Goal: Information Seeking & Learning: Check status

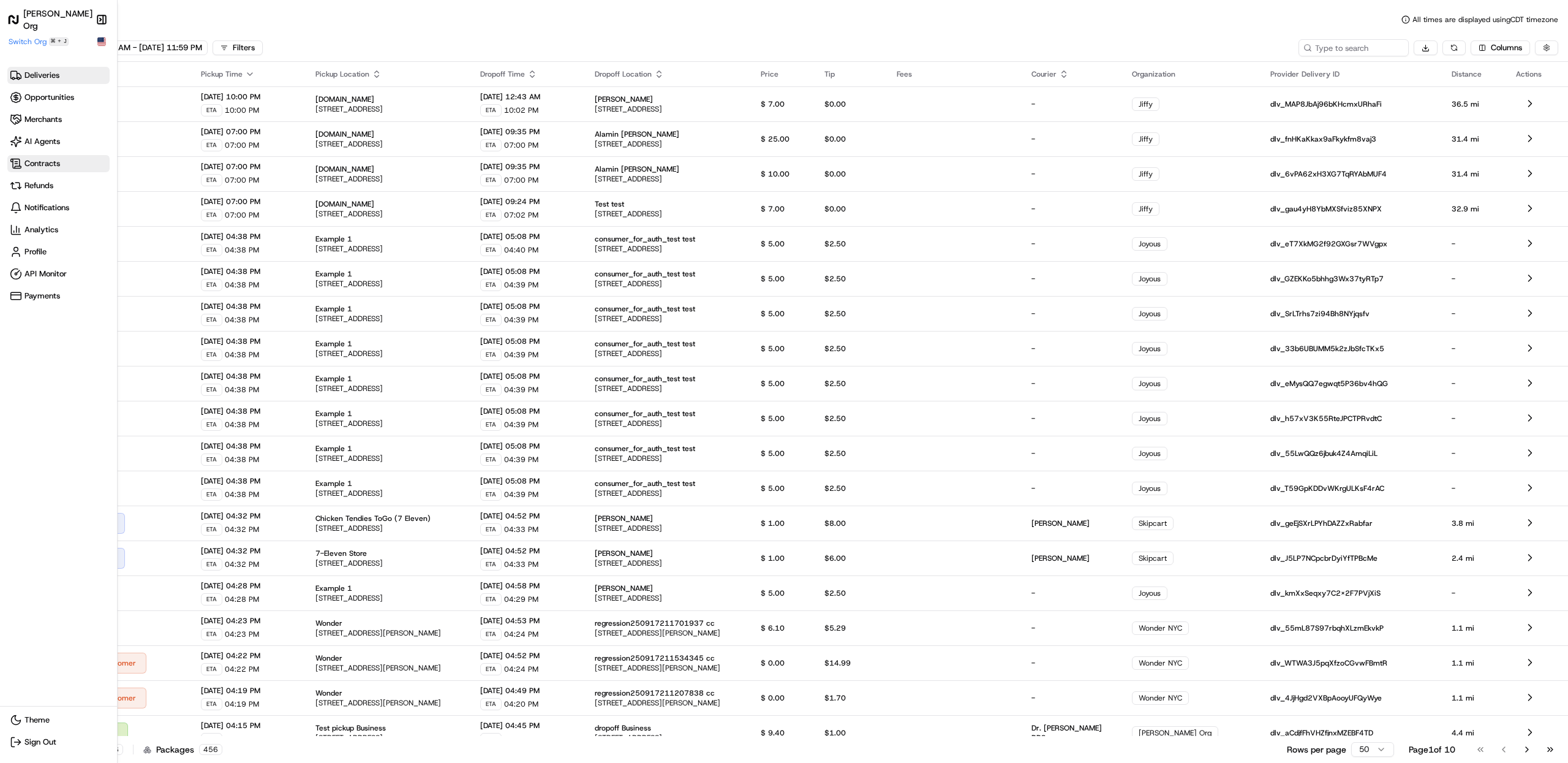
click at [24, 164] on span "Contracts" at bounding box center [42, 164] width 36 height 11
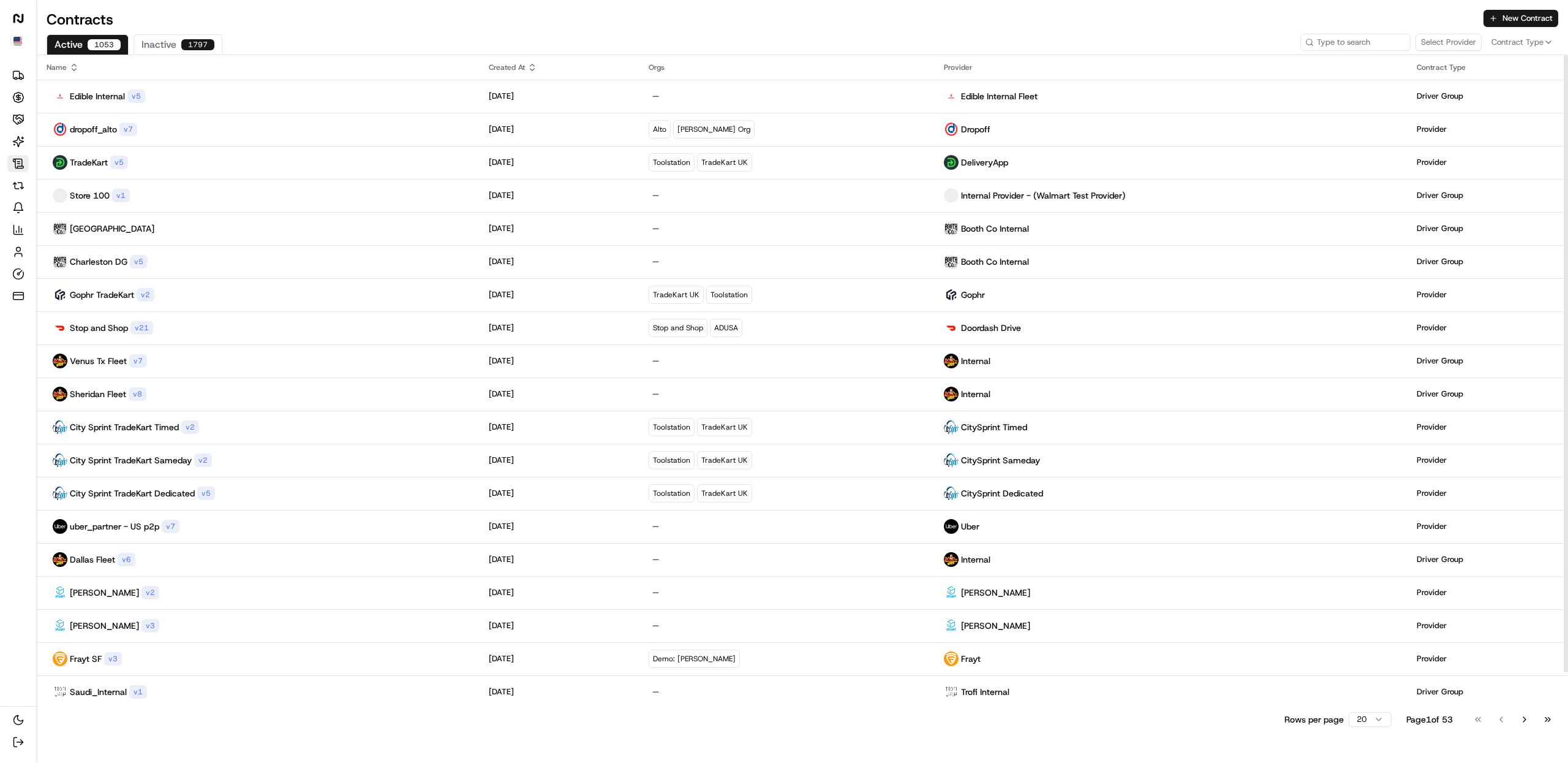
click at [365, 37] on div "Active 1053 Inactive 1797" at bounding box center [423, 44] width 753 height 20
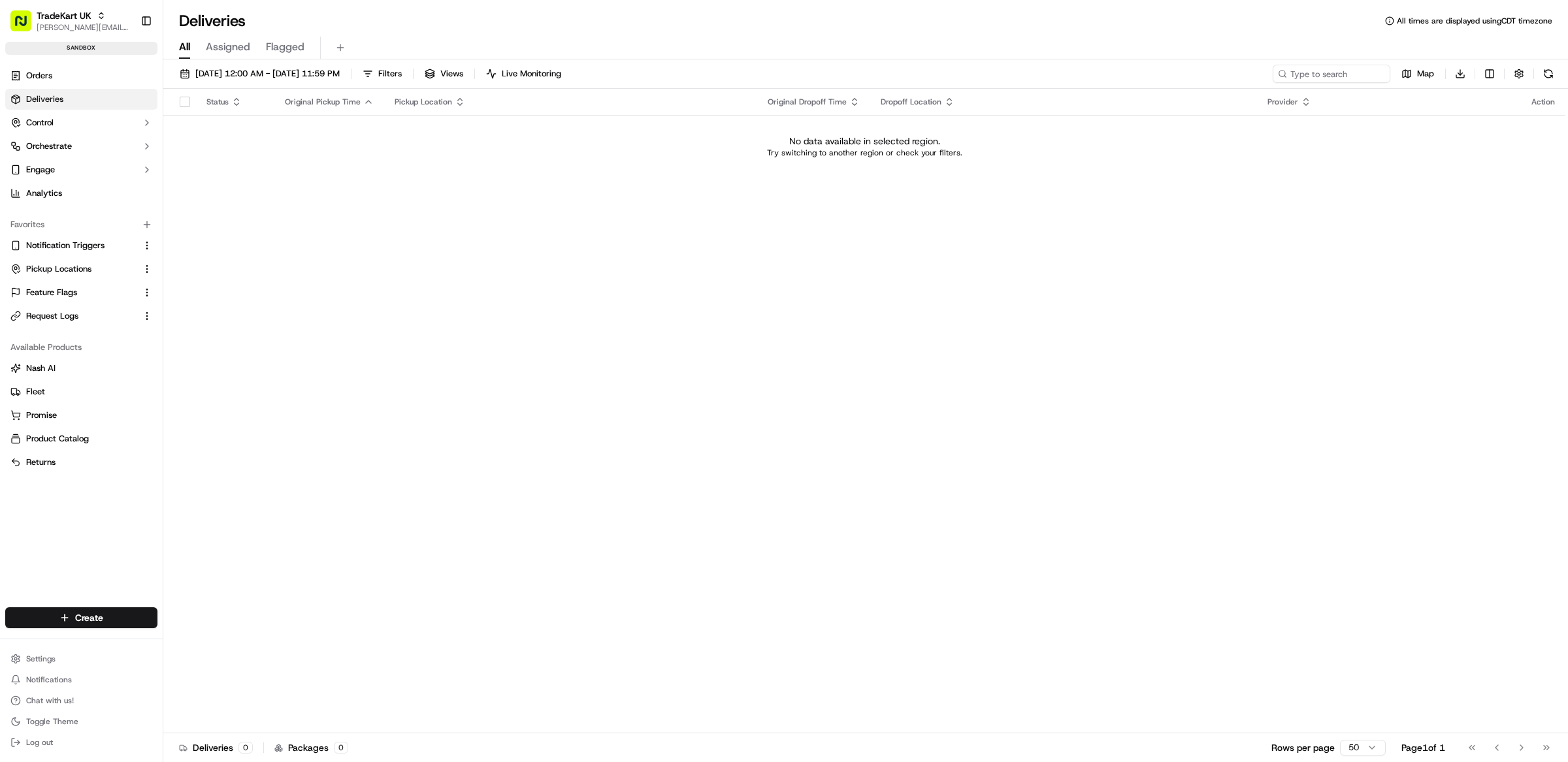
click at [501, 359] on div "Status Original Pickup Time Pickup Location Original Dropoff Time Dropoff Locat…" at bounding box center [864, 411] width 1402 height 644
click at [67, 19] on span "TradeKart UK" at bounding box center [64, 16] width 55 height 13
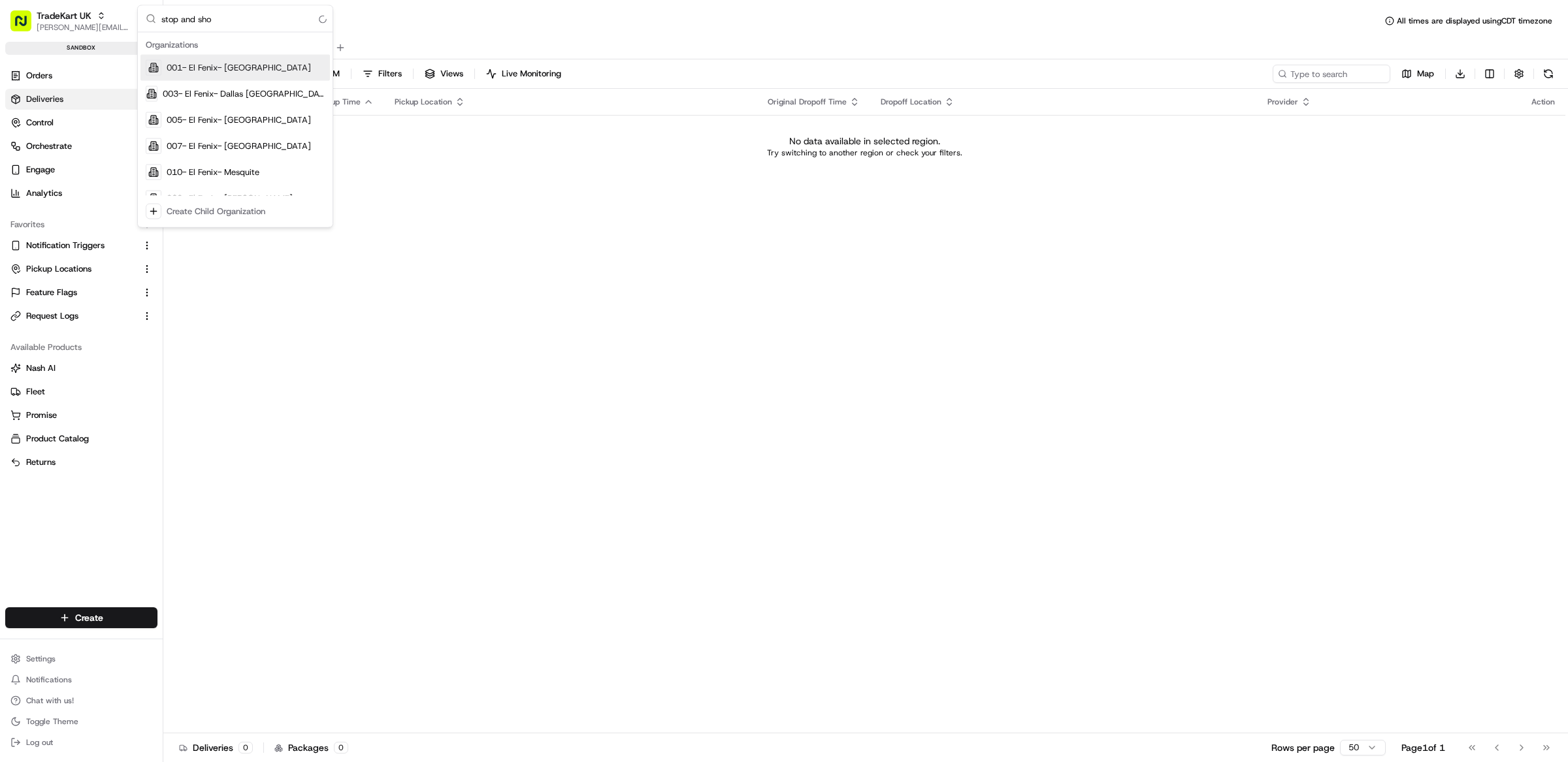
type input "stop and shop"
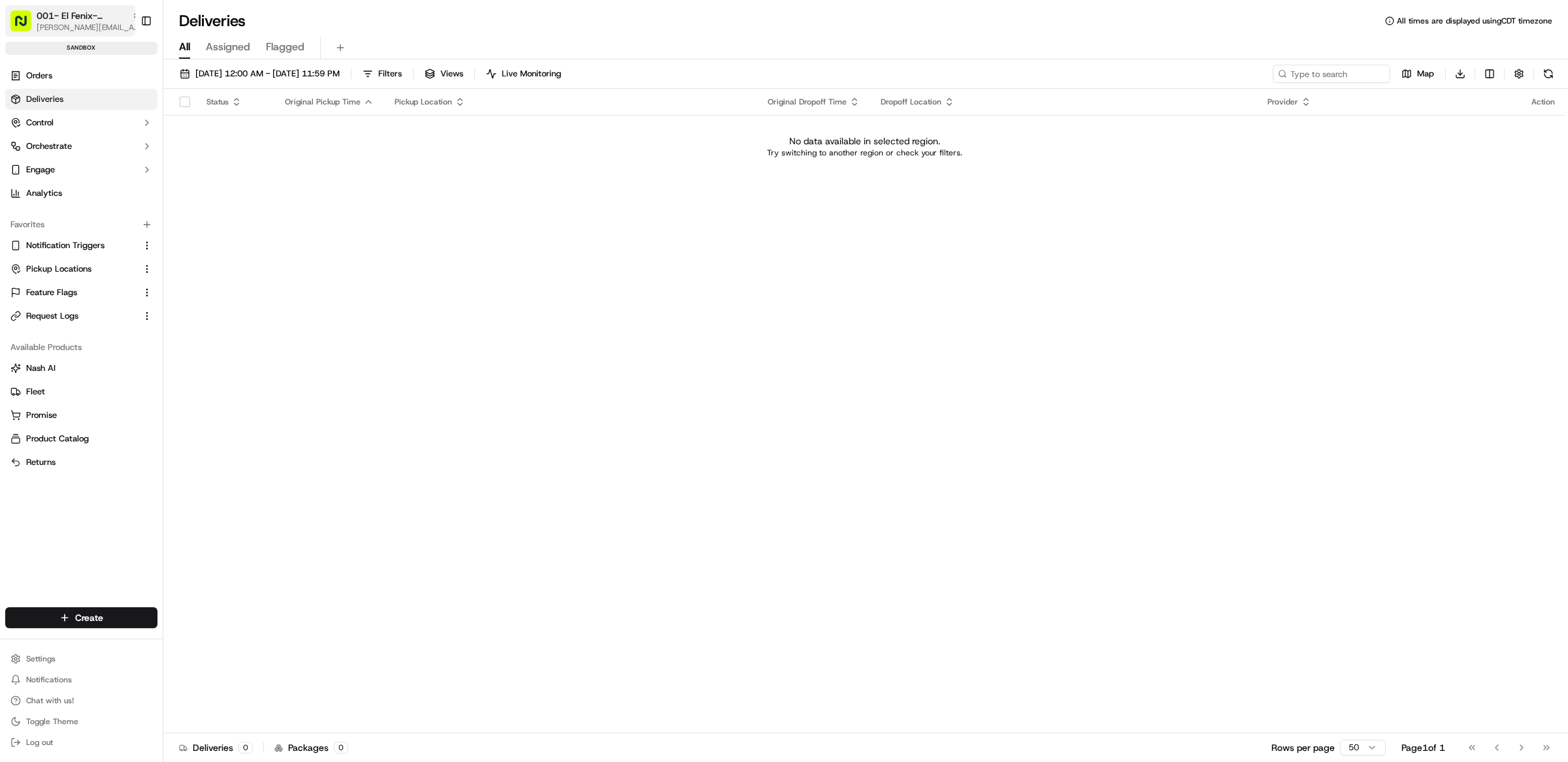
click at [61, 17] on span "001- El Fenix- [GEOGRAPHIC_DATA]" at bounding box center [81, 16] width 90 height 13
type input "stop and shop"
click at [229, 63] on div "Stop and Shop" at bounding box center [235, 67] width 190 height 26
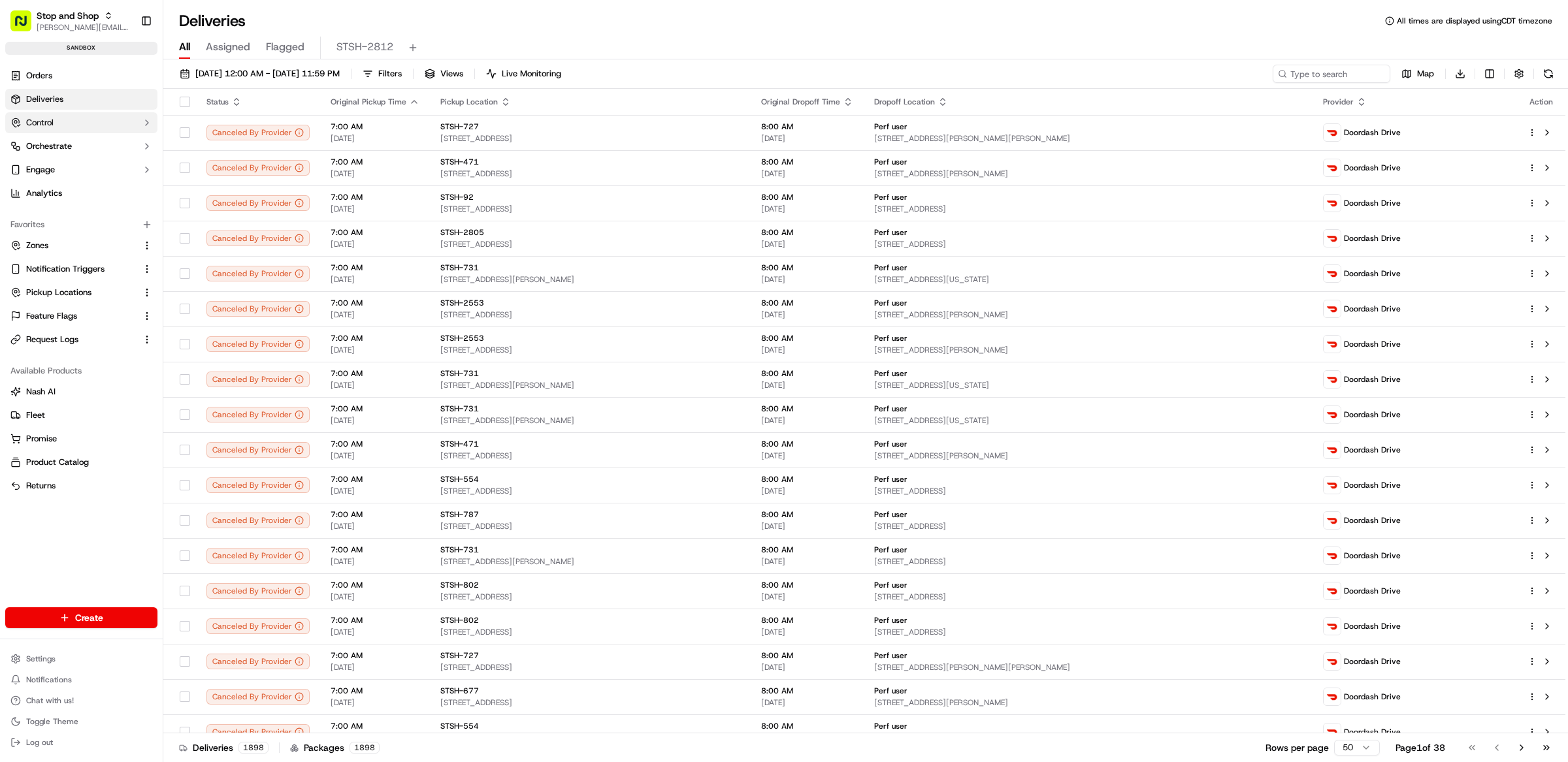
click at [90, 124] on button "Control" at bounding box center [81, 122] width 152 height 21
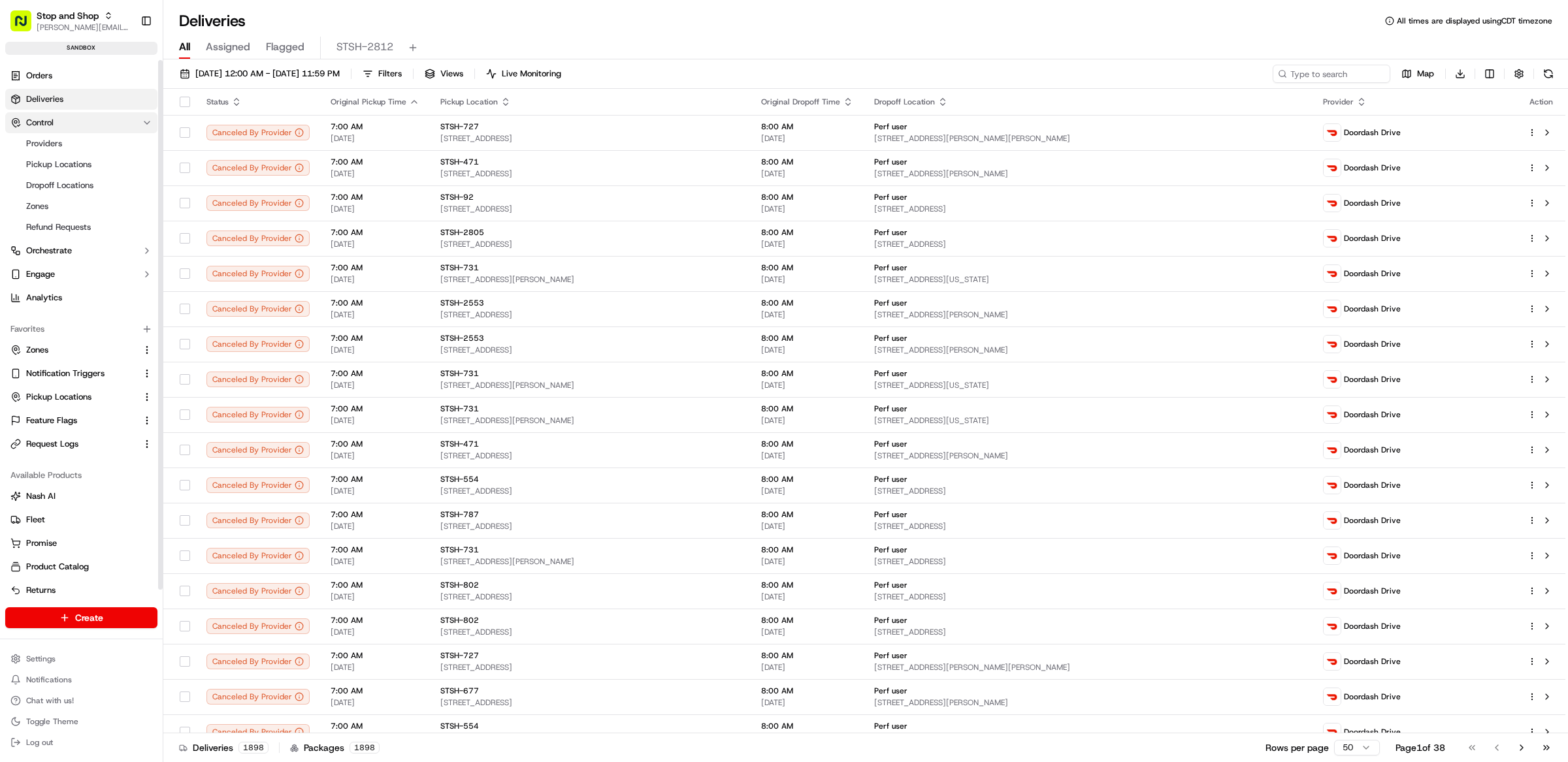
click at [93, 126] on button "Control" at bounding box center [81, 122] width 152 height 21
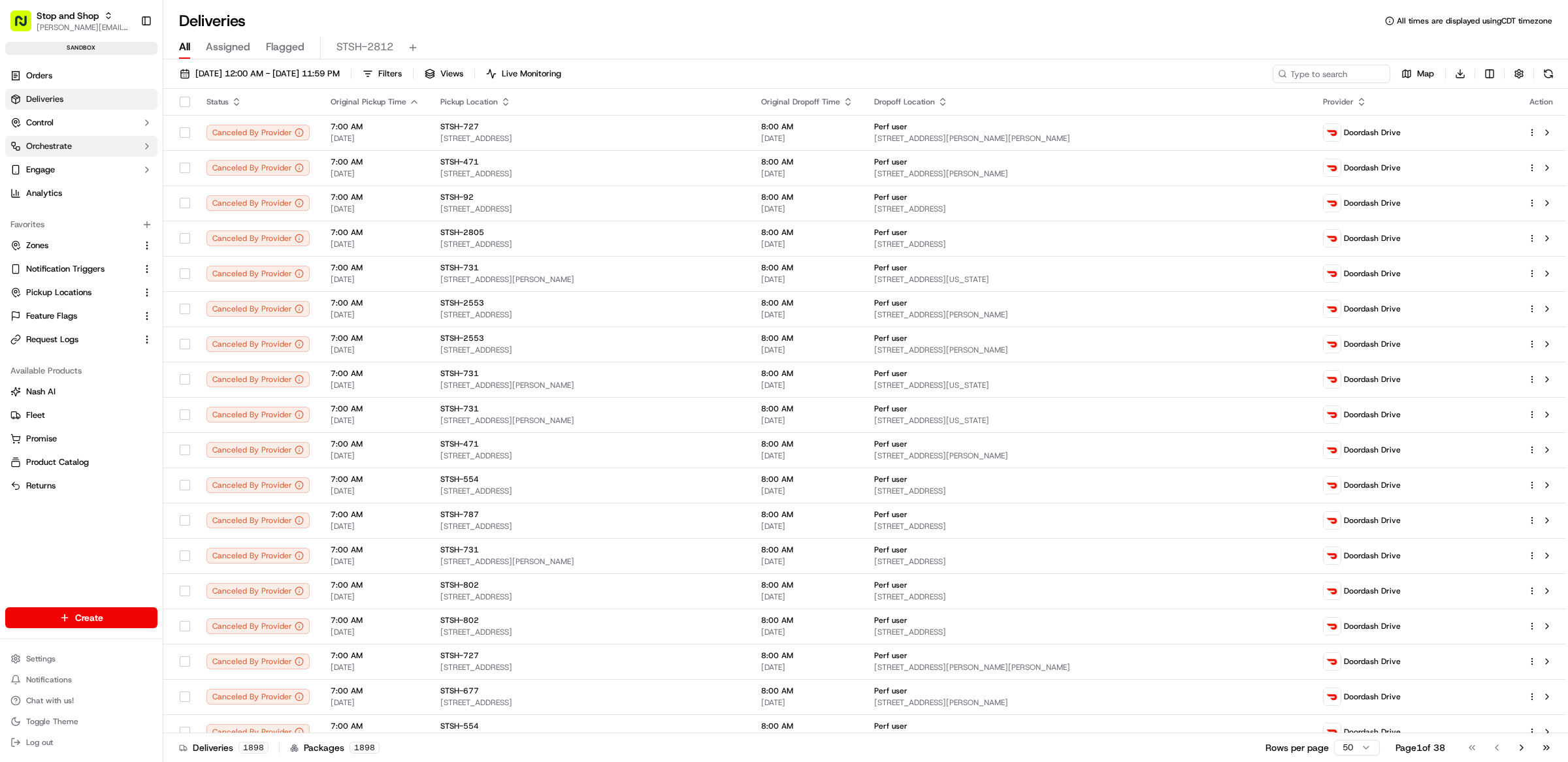
click at [87, 151] on button "Orchestrate" at bounding box center [81, 146] width 152 height 21
click at [87, 190] on span "Dispatch Strategies" at bounding box center [64, 188] width 77 height 12
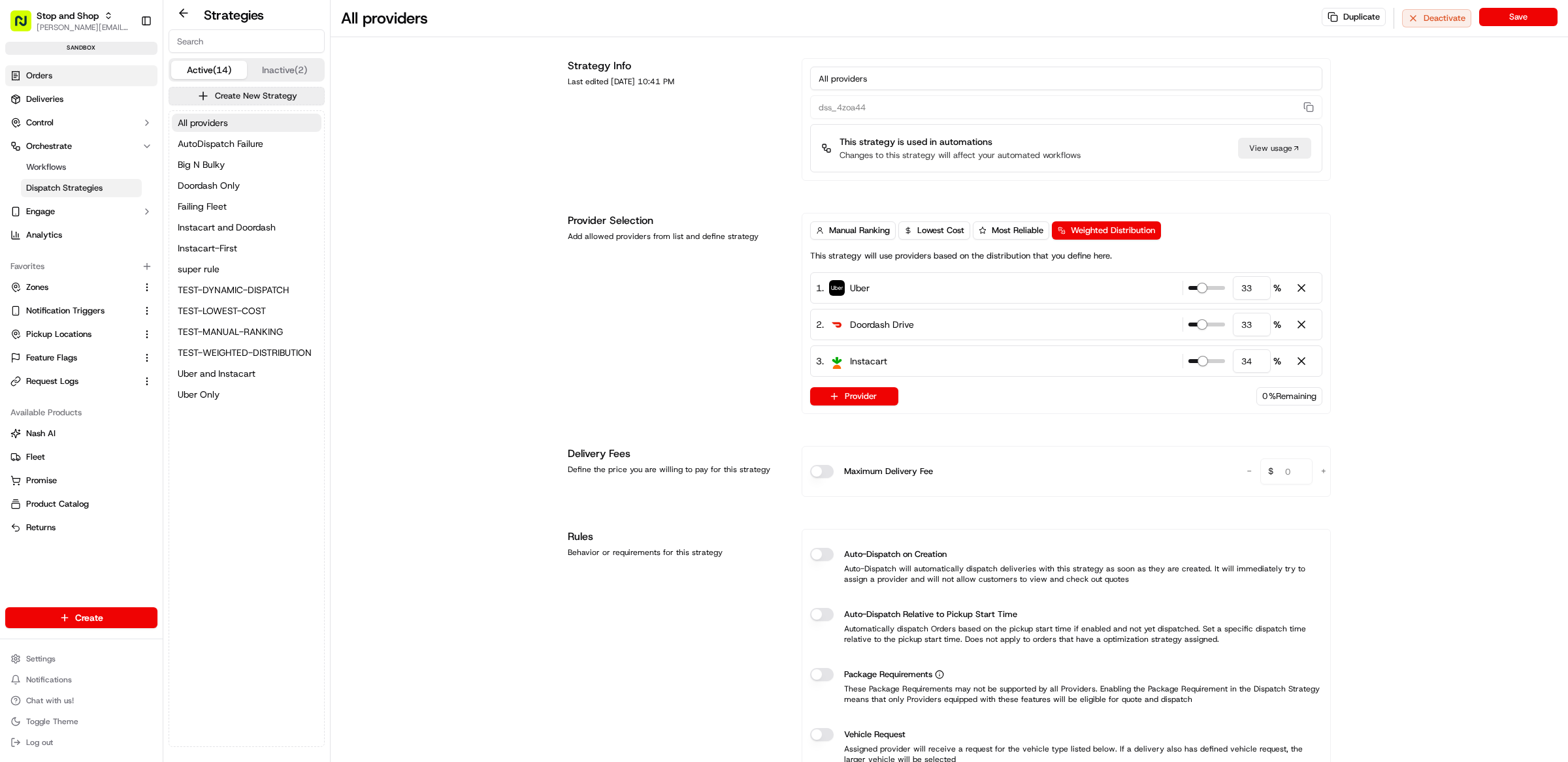
click at [48, 85] on link "Orders" at bounding box center [81, 75] width 152 height 21
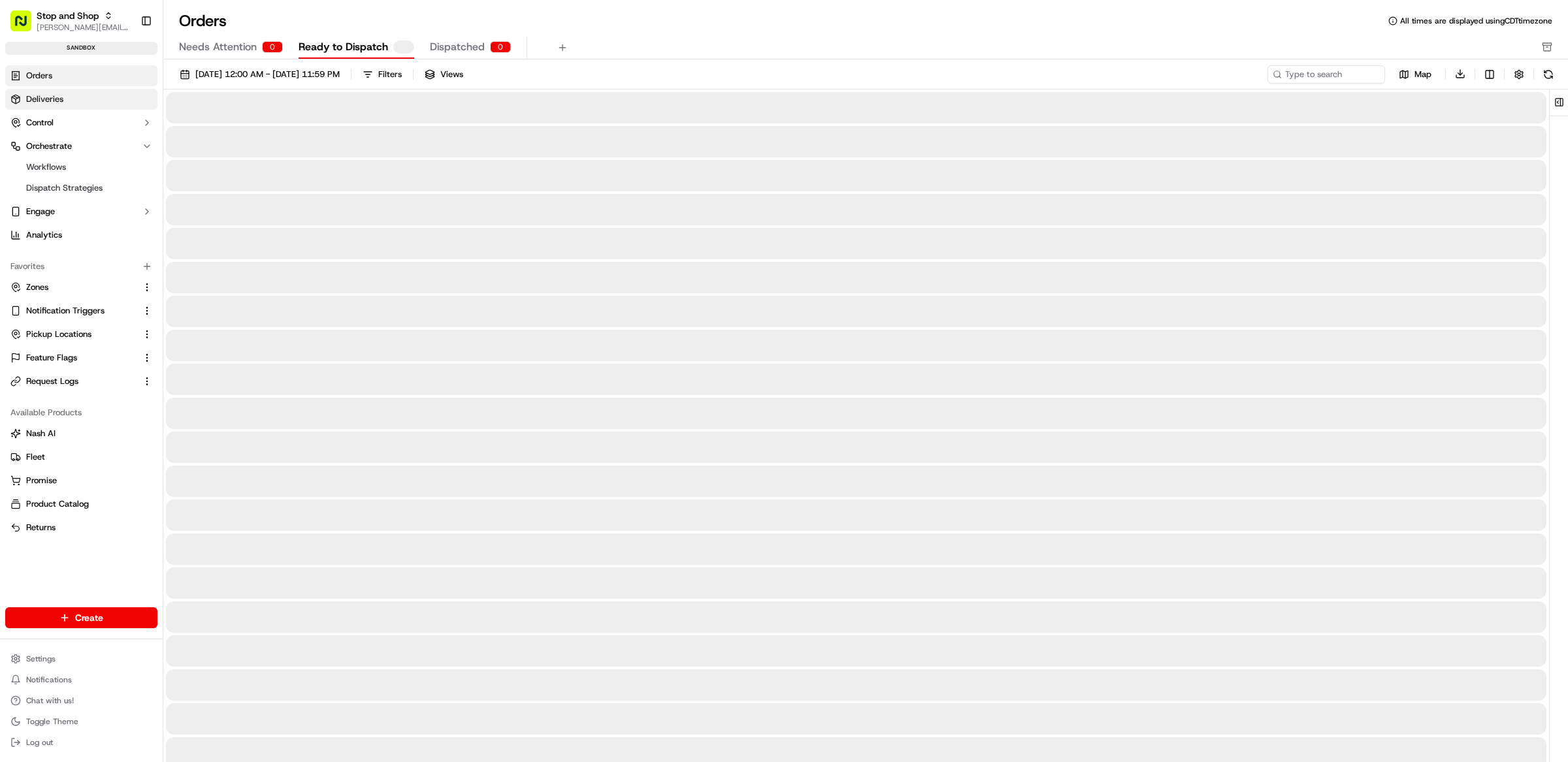
click at [48, 104] on span "Deliveries" at bounding box center [45, 99] width 37 height 12
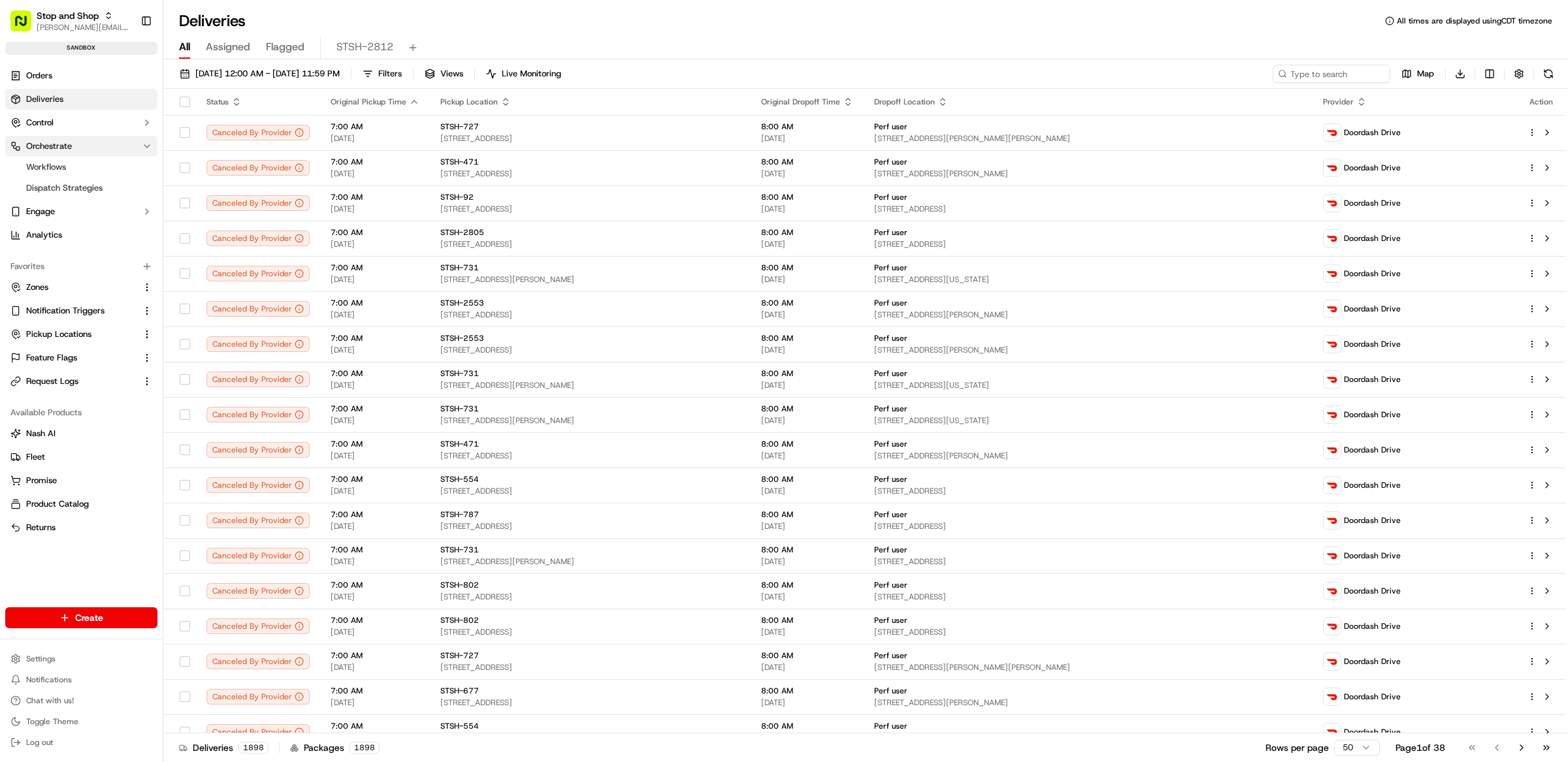
click at [55, 141] on span "Orchestrate" at bounding box center [49, 146] width 46 height 12
click at [218, 76] on span "[DATE] 12:00 AM - [DATE] 11:59 PM" at bounding box center [267, 74] width 144 height 12
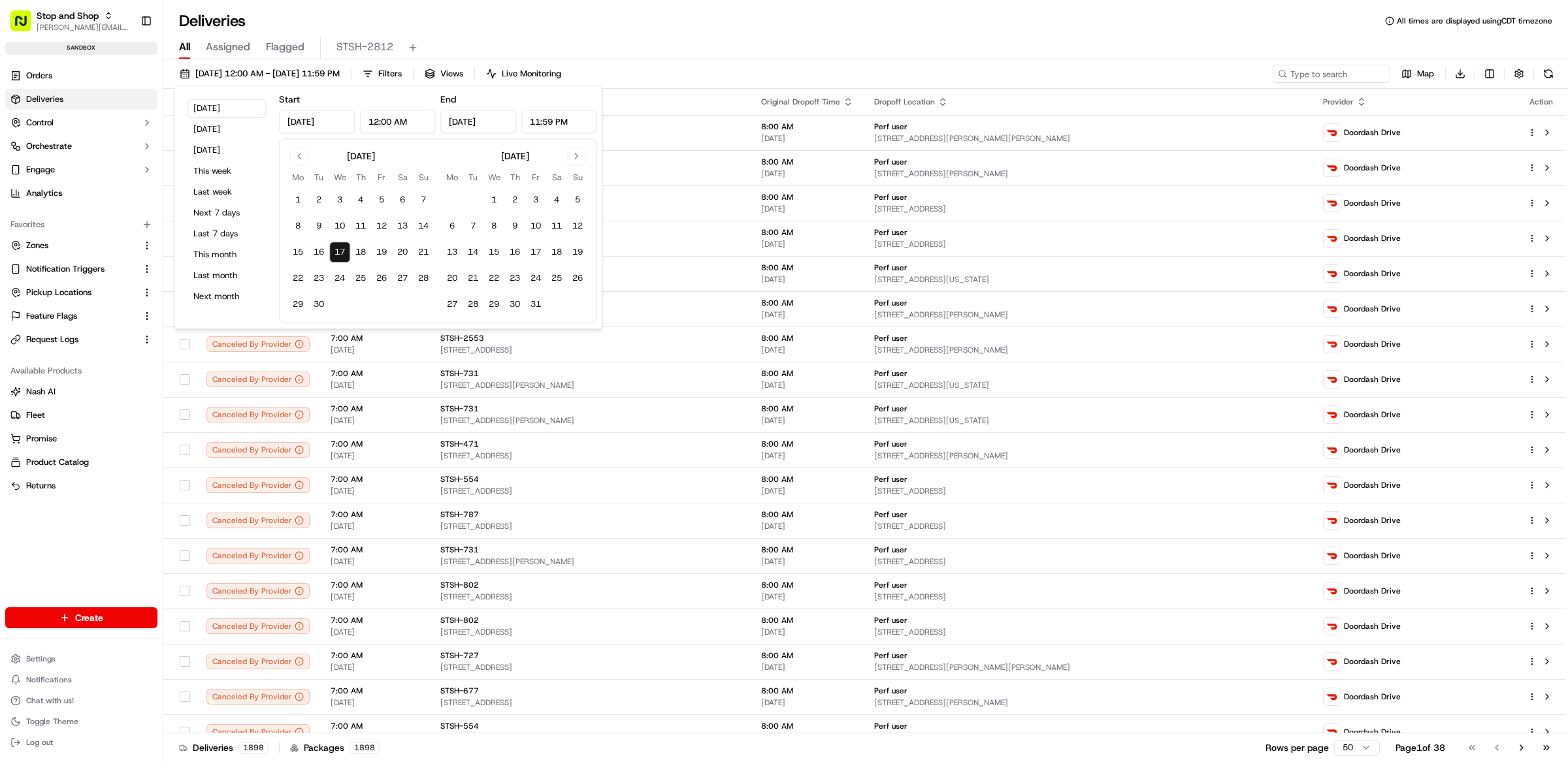
click at [402, 122] on input "12:00 AM" at bounding box center [398, 121] width 76 height 23
click at [380, 122] on input "12:00 PM" at bounding box center [398, 121] width 76 height 23
type input "12:00 AM"
drag, startPoint x: 392, startPoint y: 124, endPoint x: 380, endPoint y: 124, distance: 12.0
click at [380, 124] on input "12:00 AM" at bounding box center [398, 121] width 76 height 23
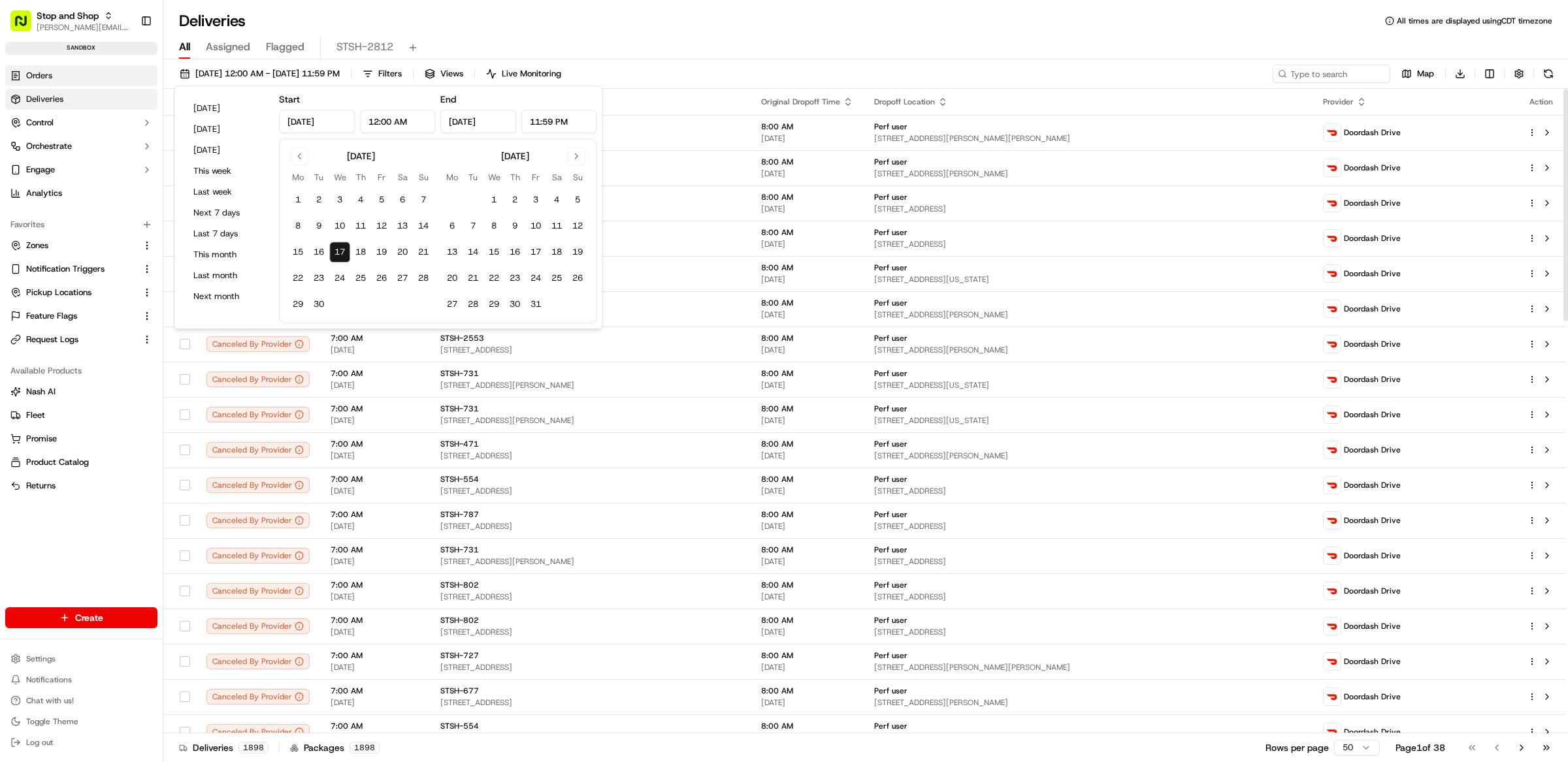
click at [134, 73] on link "Orders" at bounding box center [81, 75] width 152 height 21
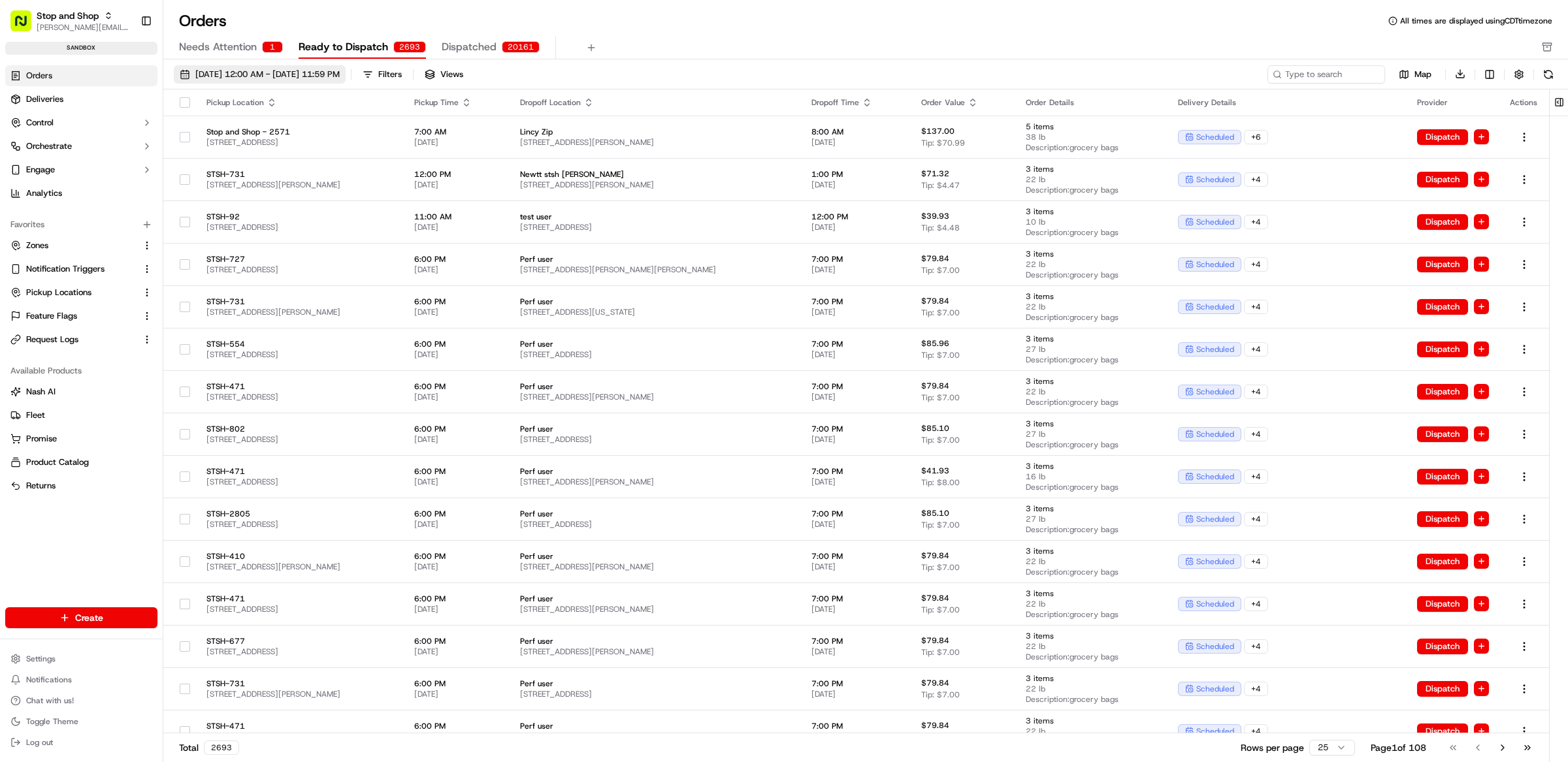
click at [253, 75] on span "09/01/2025 12:00 AM - 09/30/2025 11:59 PM" at bounding box center [267, 75] width 144 height 12
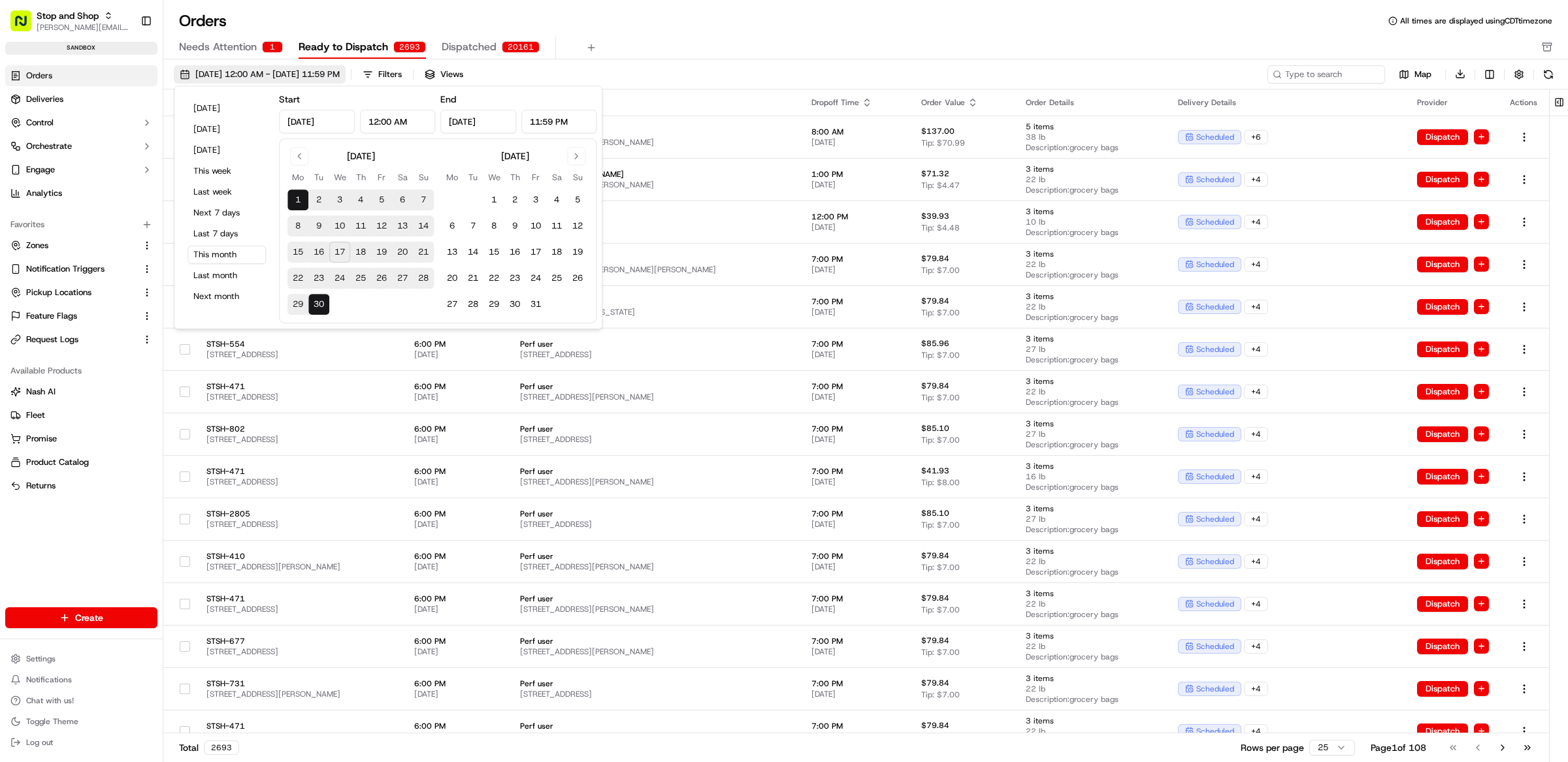
click at [253, 75] on span "09/01/2025 12:00 AM - 09/30/2025 11:59 PM" at bounding box center [267, 75] width 144 height 12
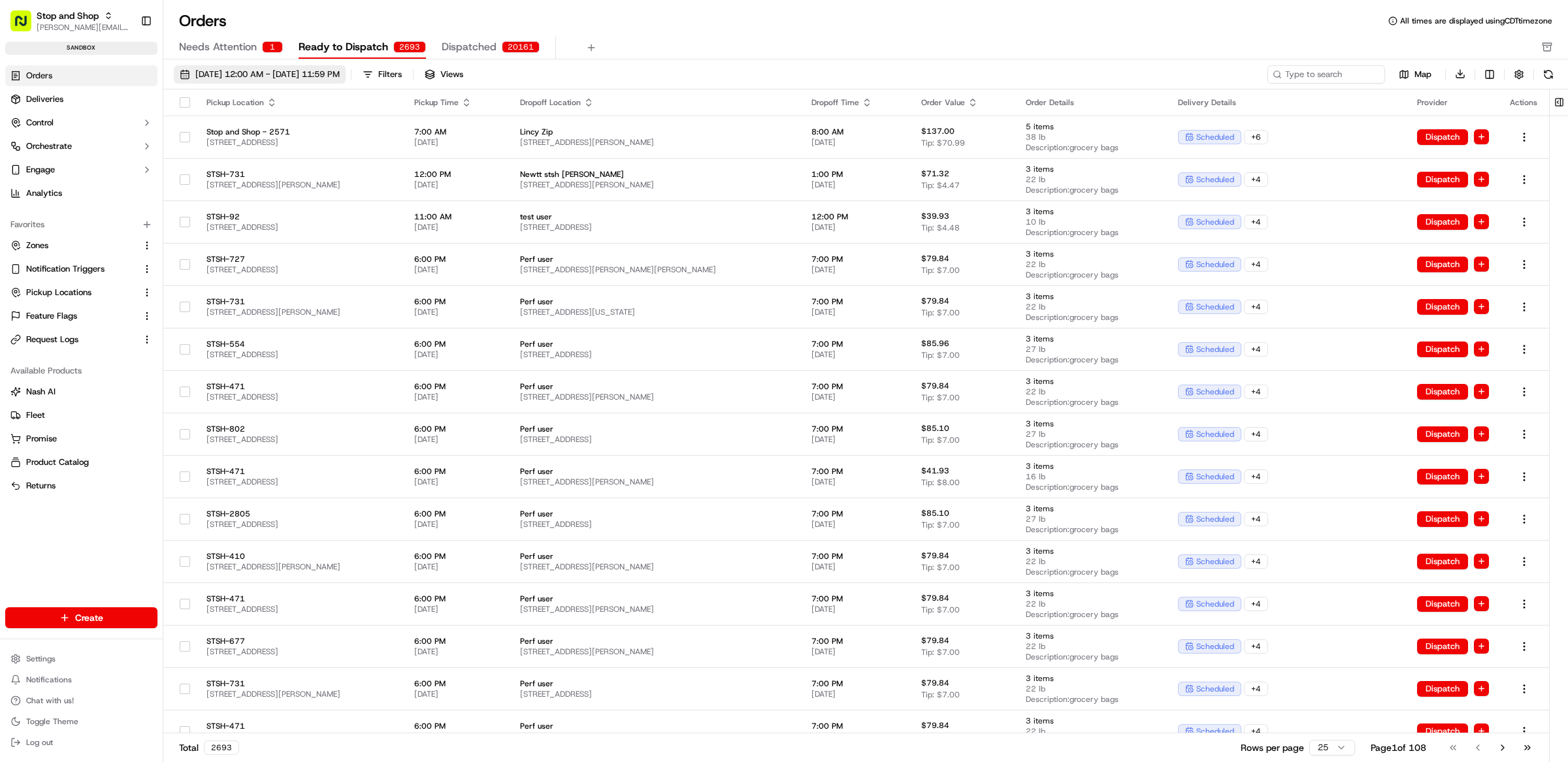
click at [240, 81] on button "09/01/2025 12:00 AM - 09/30/2025 11:59 PM" at bounding box center [260, 74] width 172 height 18
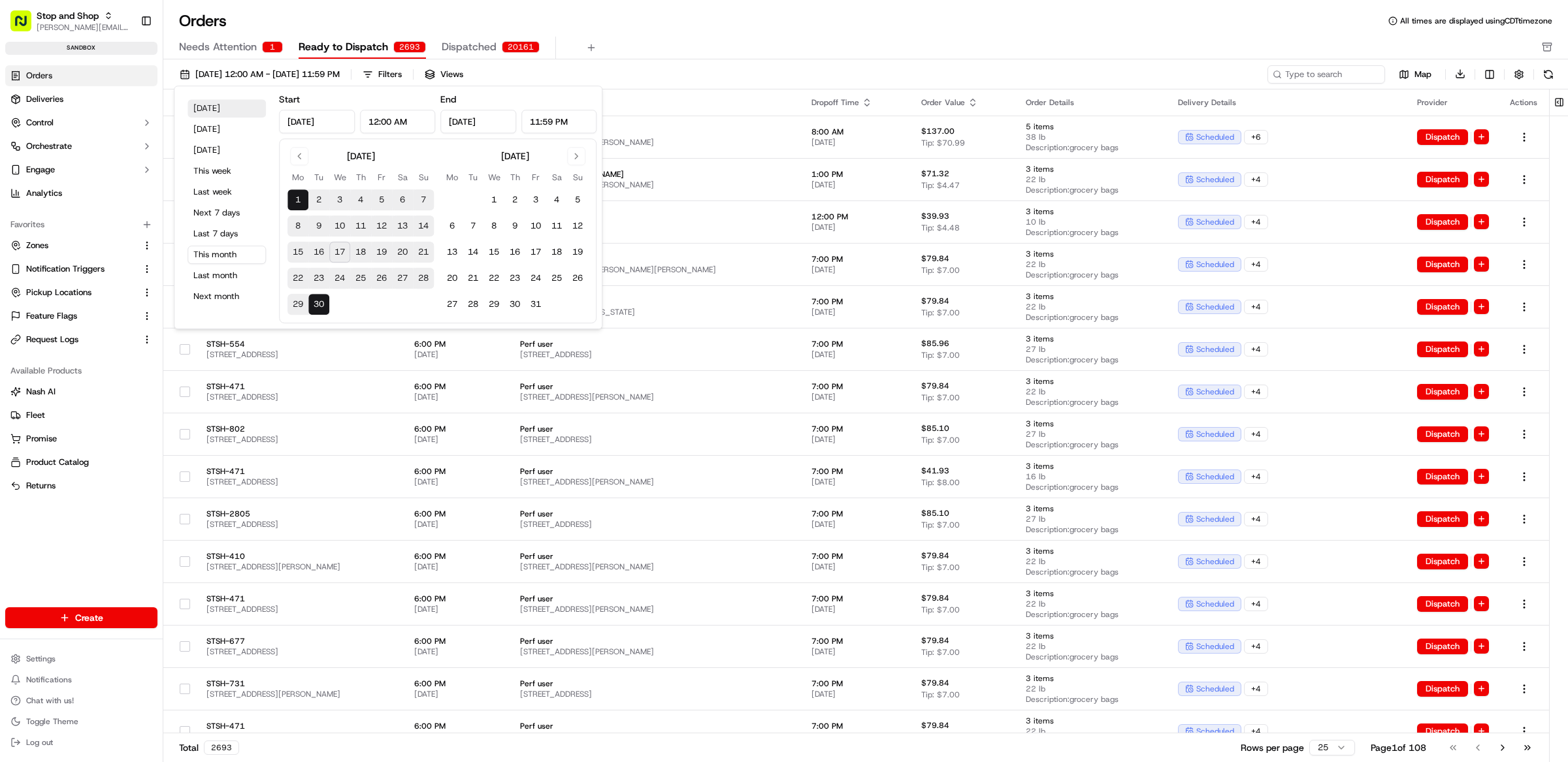
click at [228, 102] on button "Today" at bounding box center [227, 108] width 79 height 18
type input "Sep 17, 2025"
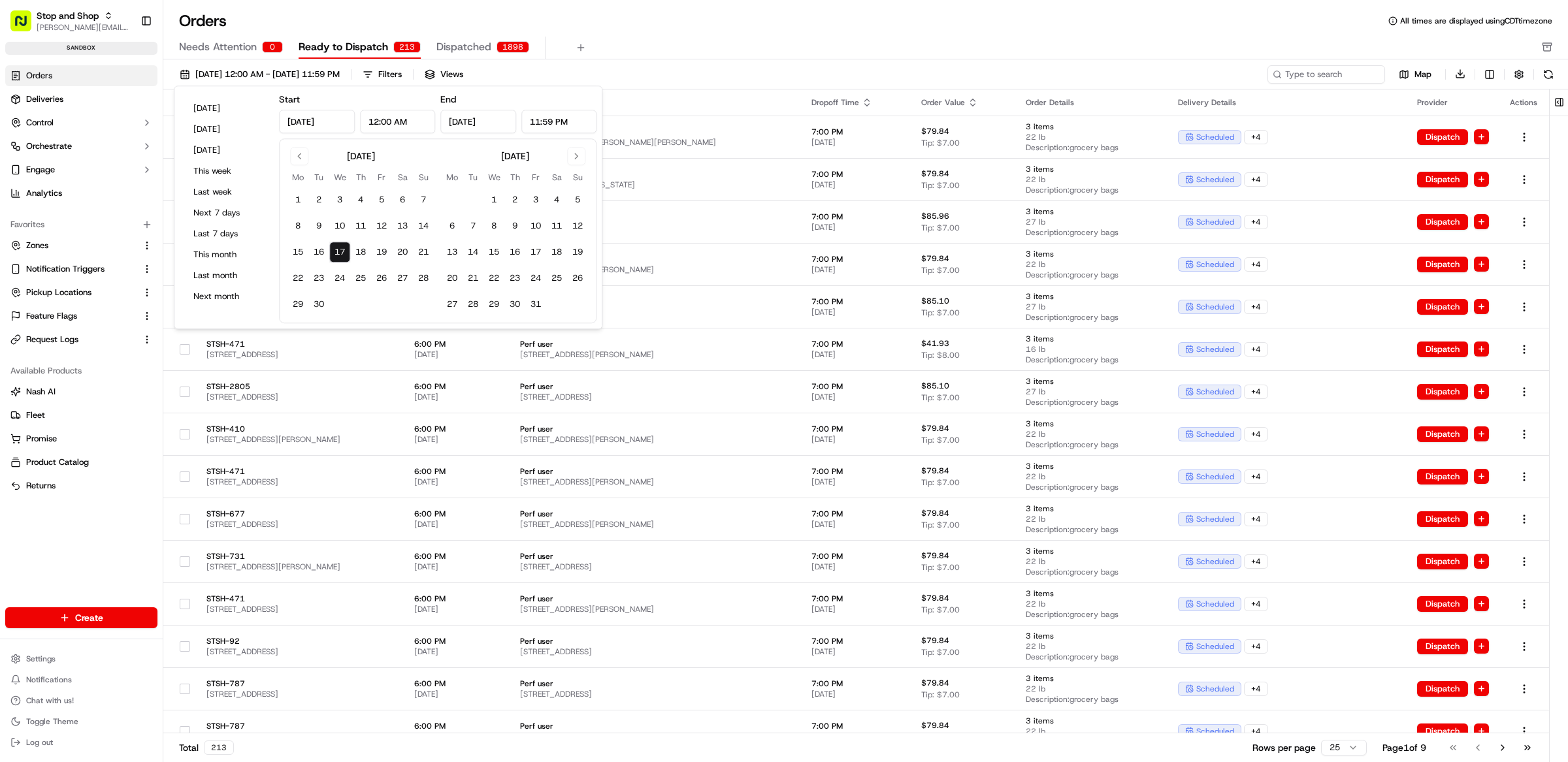
click at [378, 122] on input "12:00 AM" at bounding box center [398, 121] width 76 height 23
click at [394, 124] on input "1:00 AM" at bounding box center [398, 121] width 76 height 23
click at [380, 124] on input "1:00 PM" at bounding box center [398, 121] width 76 height 23
click at [388, 124] on input "1:10 PM" at bounding box center [398, 121] width 76 height 23
type input "1:20 PM"
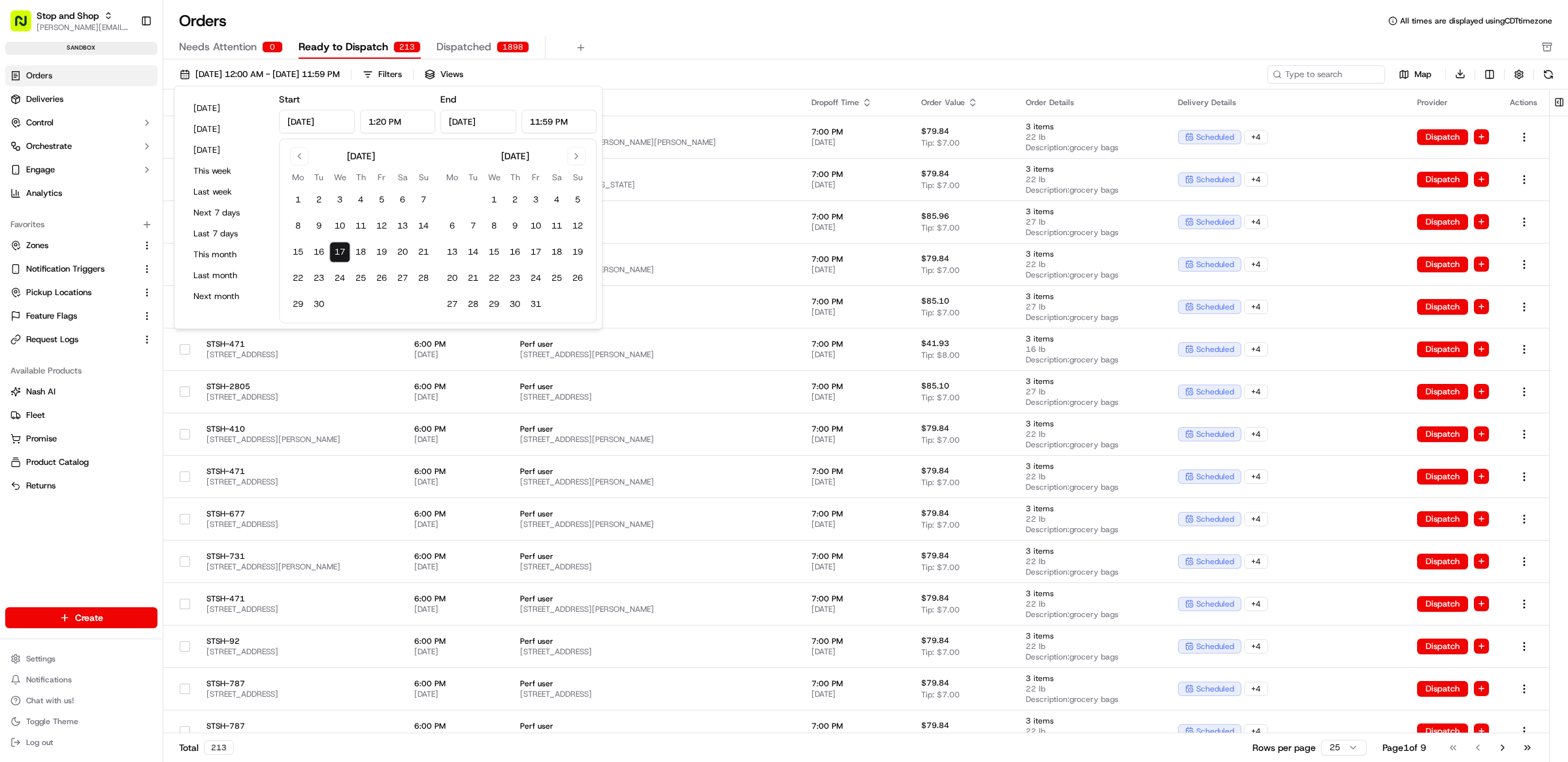
click at [553, 120] on input "11:59 PM" at bounding box center [559, 121] width 76 height 23
drag, startPoint x: 539, startPoint y: 122, endPoint x: 531, endPoint y: 122, distance: 8.0
click at [531, 122] on input "11:59 PM" at bounding box center [559, 121] width 76 height 23
drag, startPoint x: 549, startPoint y: 122, endPoint x: 540, endPoint y: 122, distance: 9.0
click at [540, 122] on input "2:59 PM" at bounding box center [559, 121] width 76 height 23
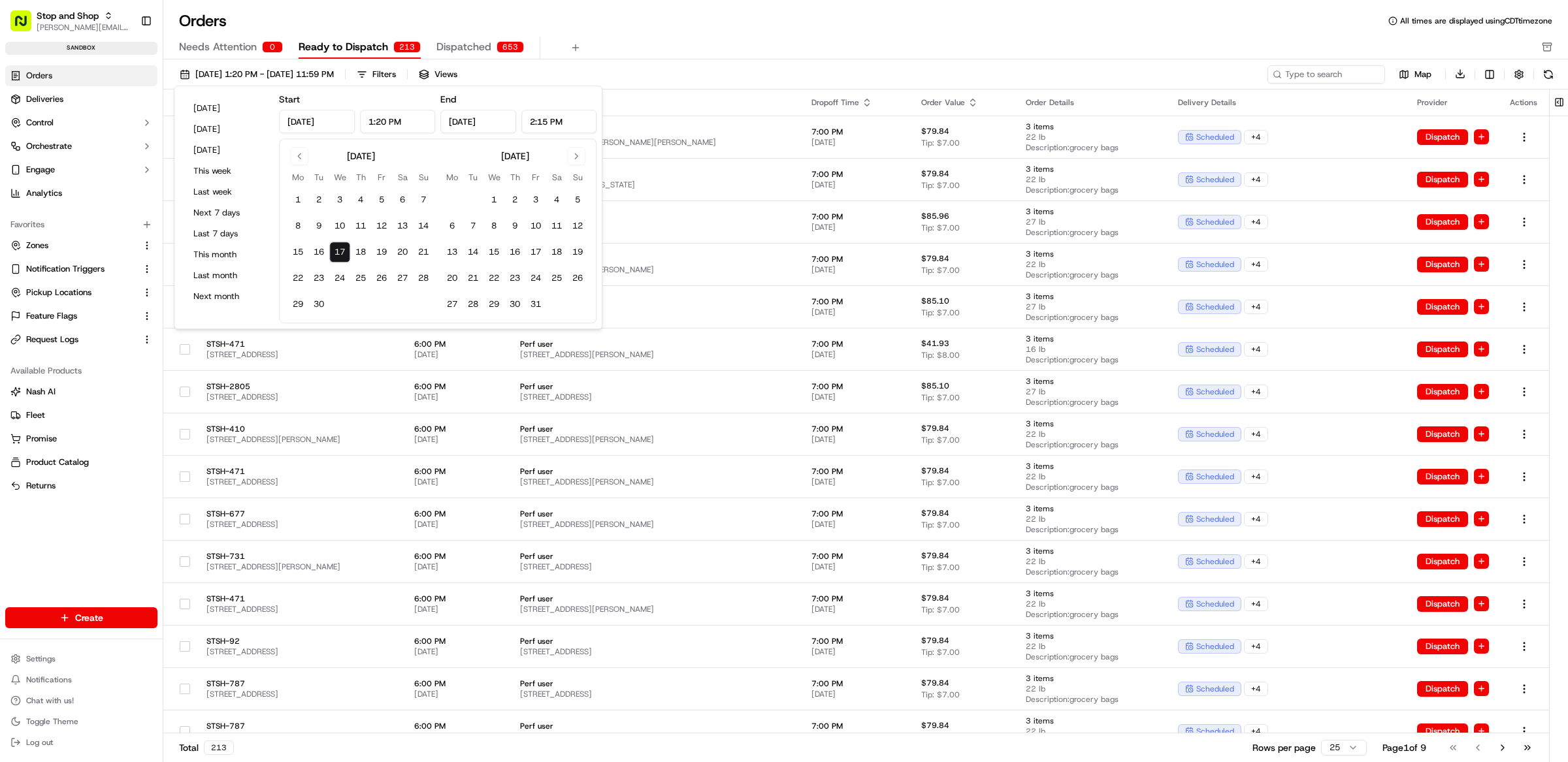
type input "2:15 PM"
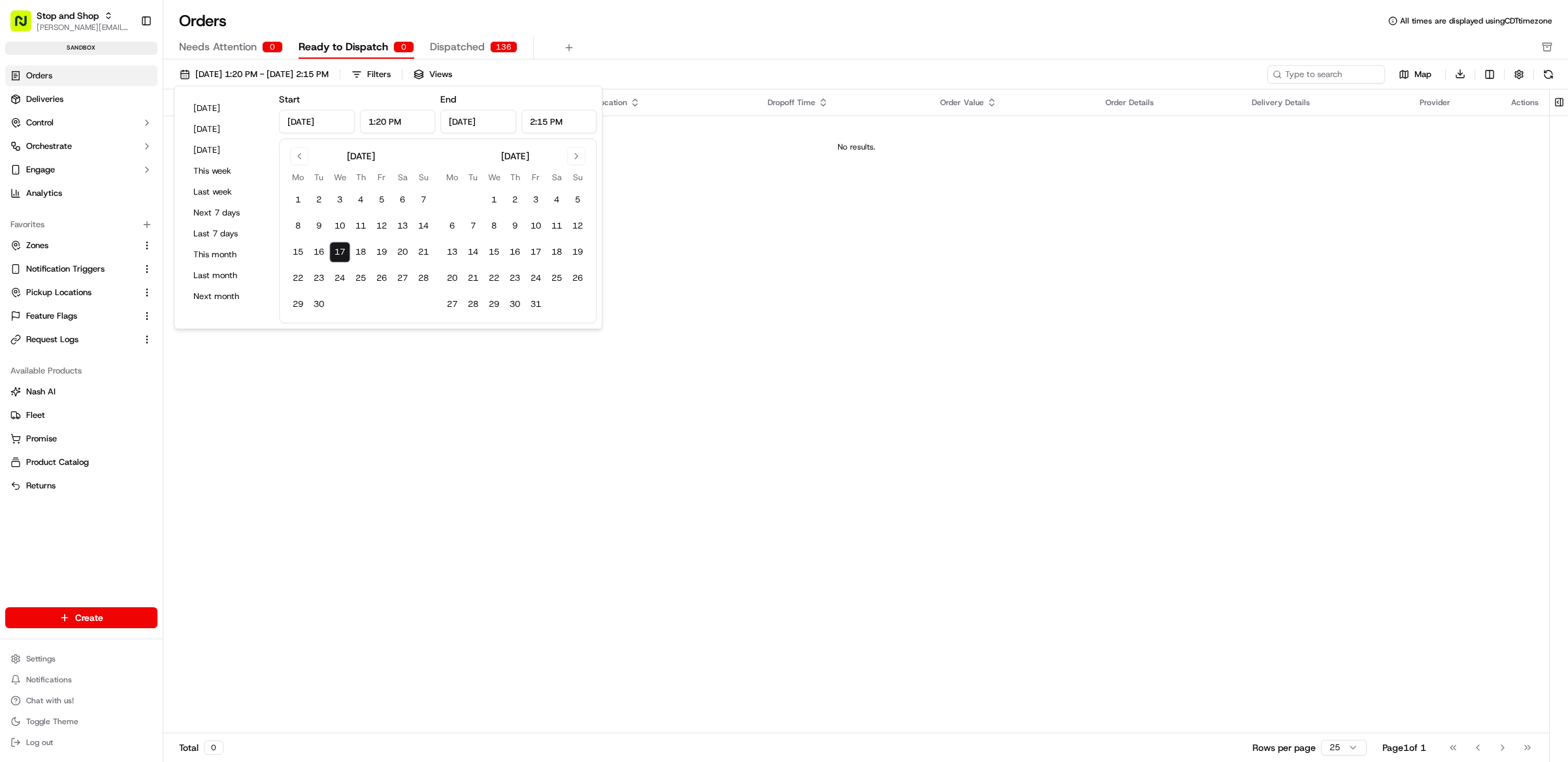
click at [655, 41] on div "Needs Attention 0 Ready to Dispatch 0 Dispatched 136" at bounding box center [856, 47] width 1355 height 22
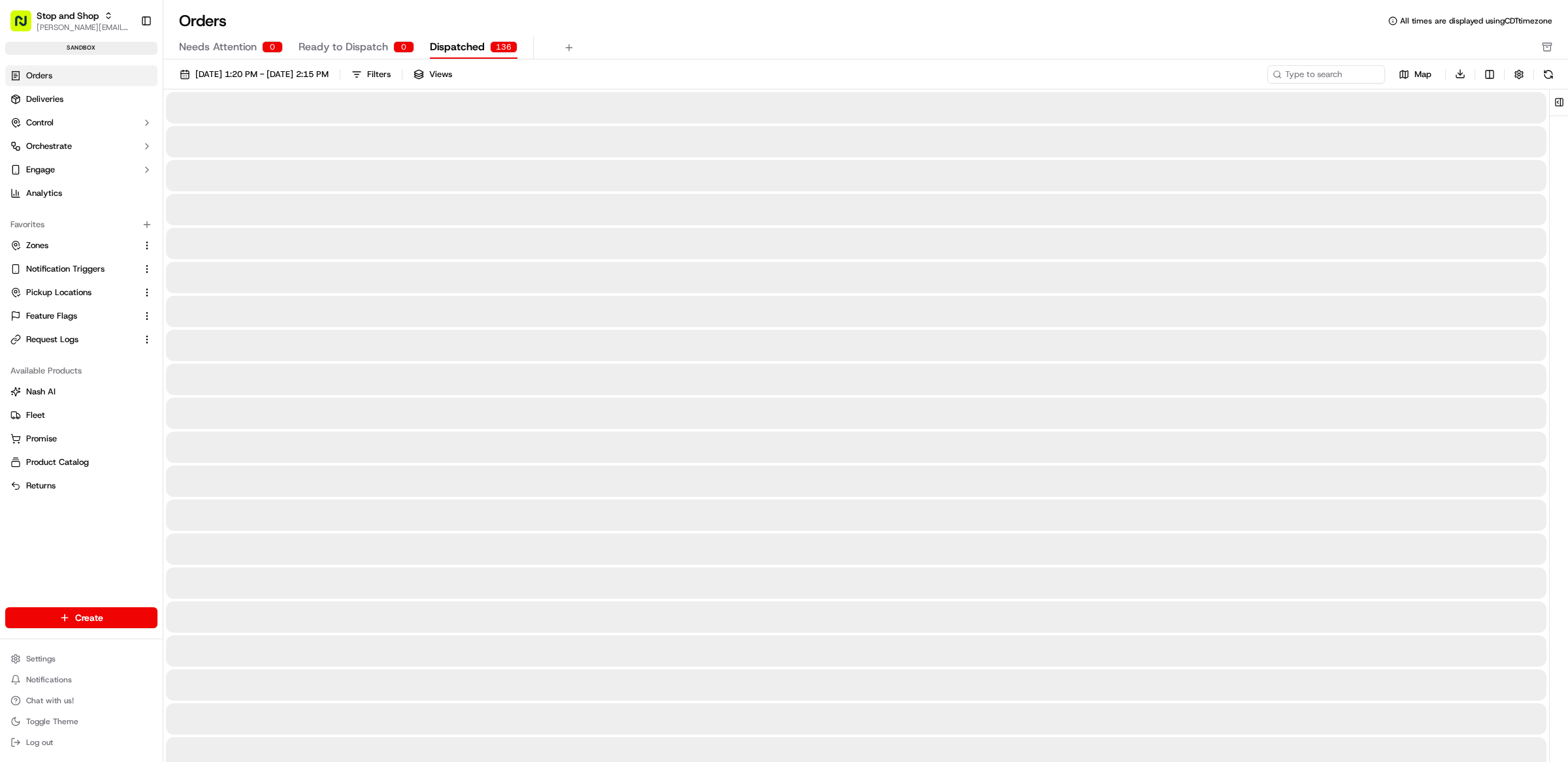
click at [497, 48] on div "136" at bounding box center [503, 47] width 27 height 12
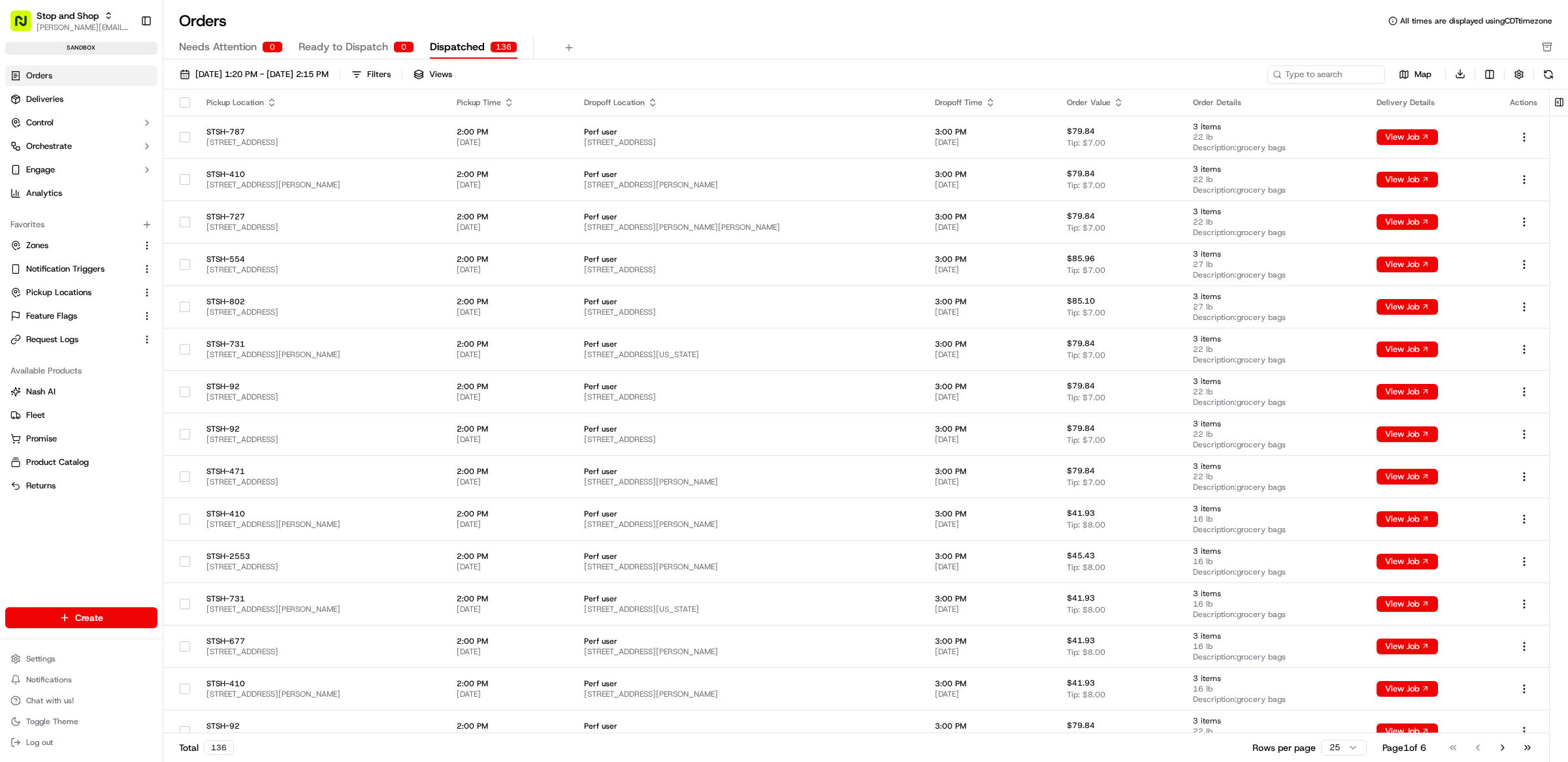
click at [320, 39] on span "Ready to Dispatch" at bounding box center [343, 47] width 89 height 16
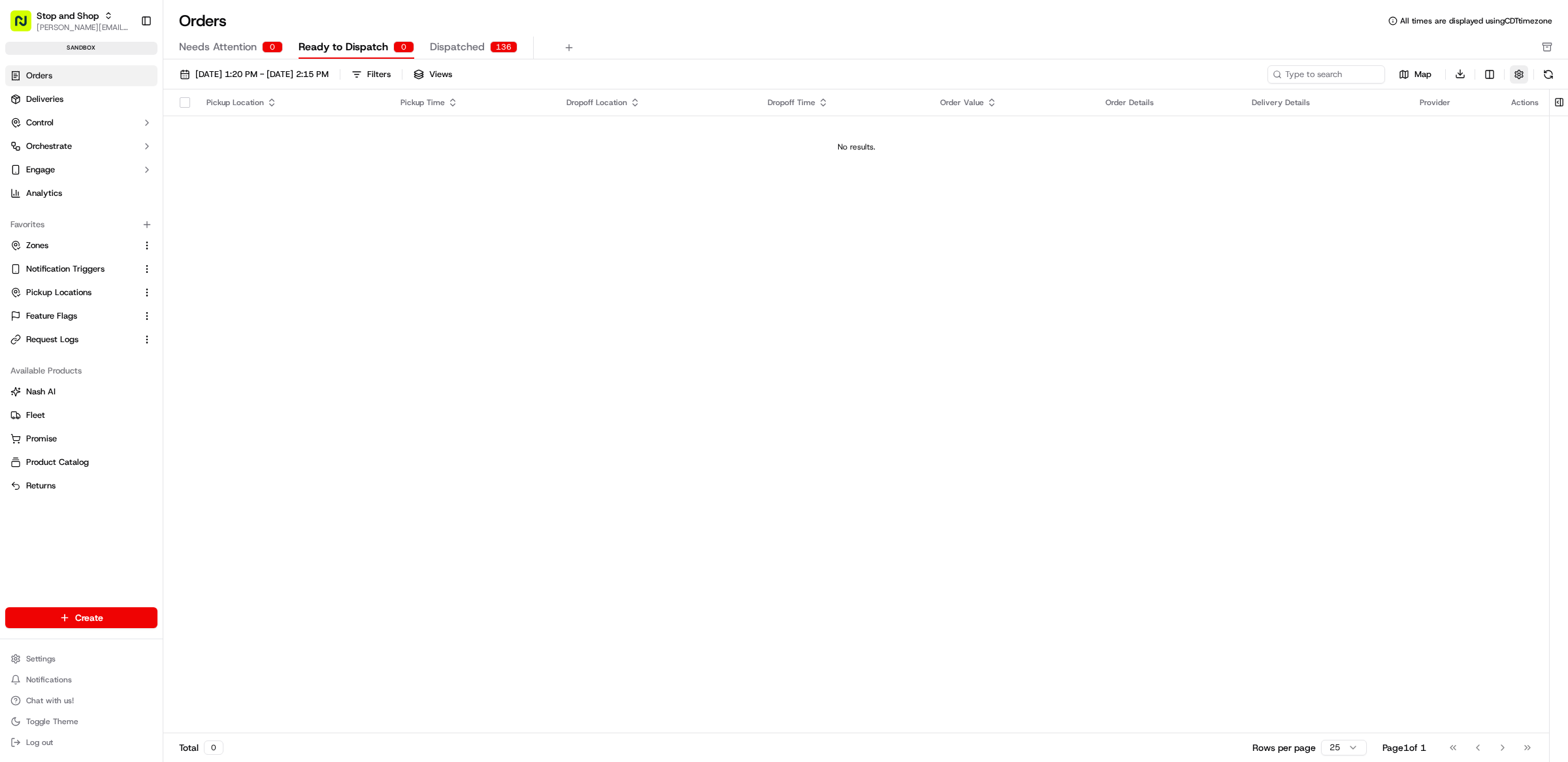
click at [1513, 76] on button "button" at bounding box center [1518, 74] width 18 height 18
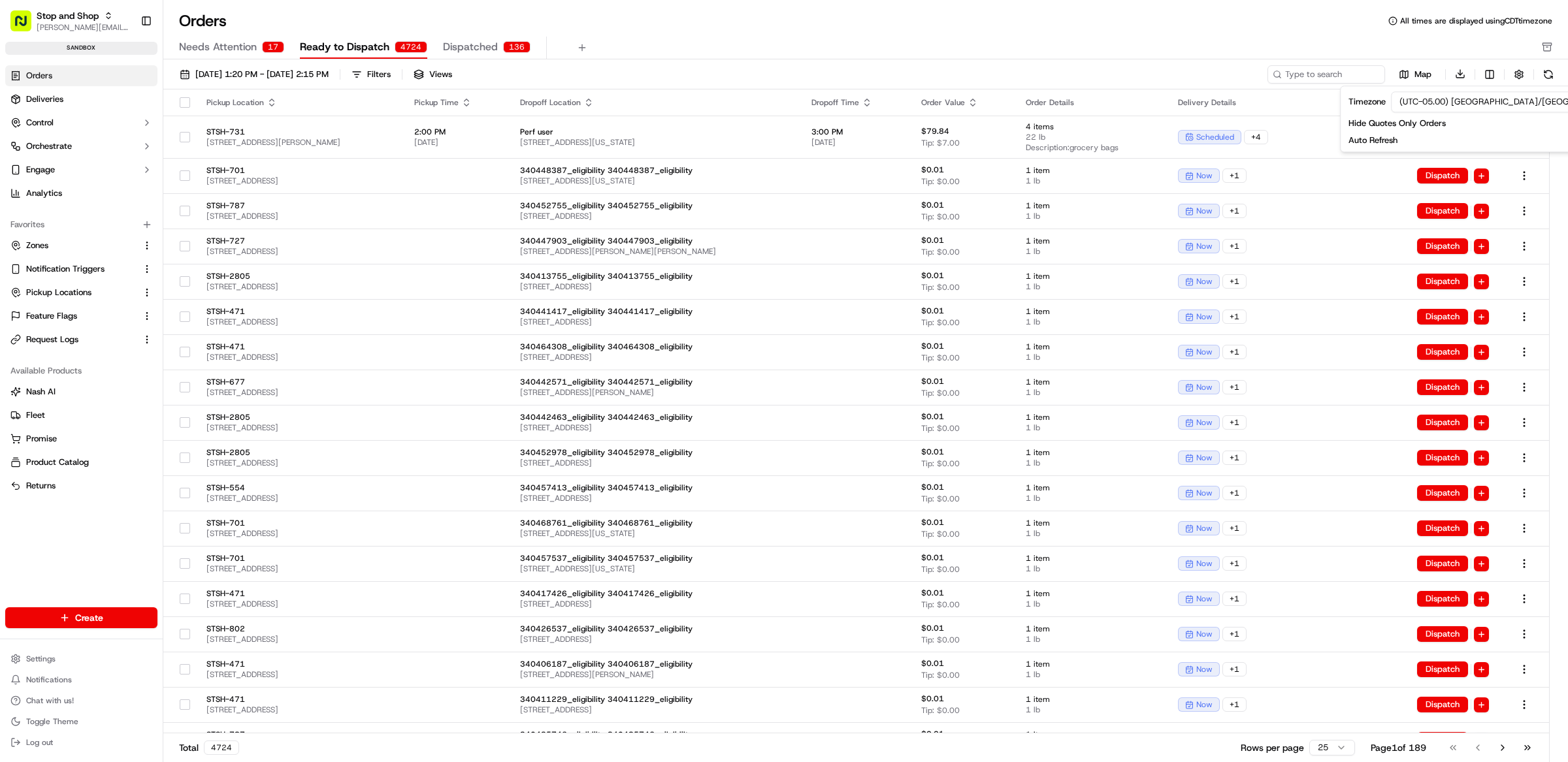
click at [1151, 44] on div "Needs Attention 17 Ready to Dispatch 4724 Dispatched 136" at bounding box center [856, 47] width 1355 height 22
click at [393, 211] on span "228 King St, Northampton, MA 01060, US" at bounding box center [300, 216] width 187 height 11
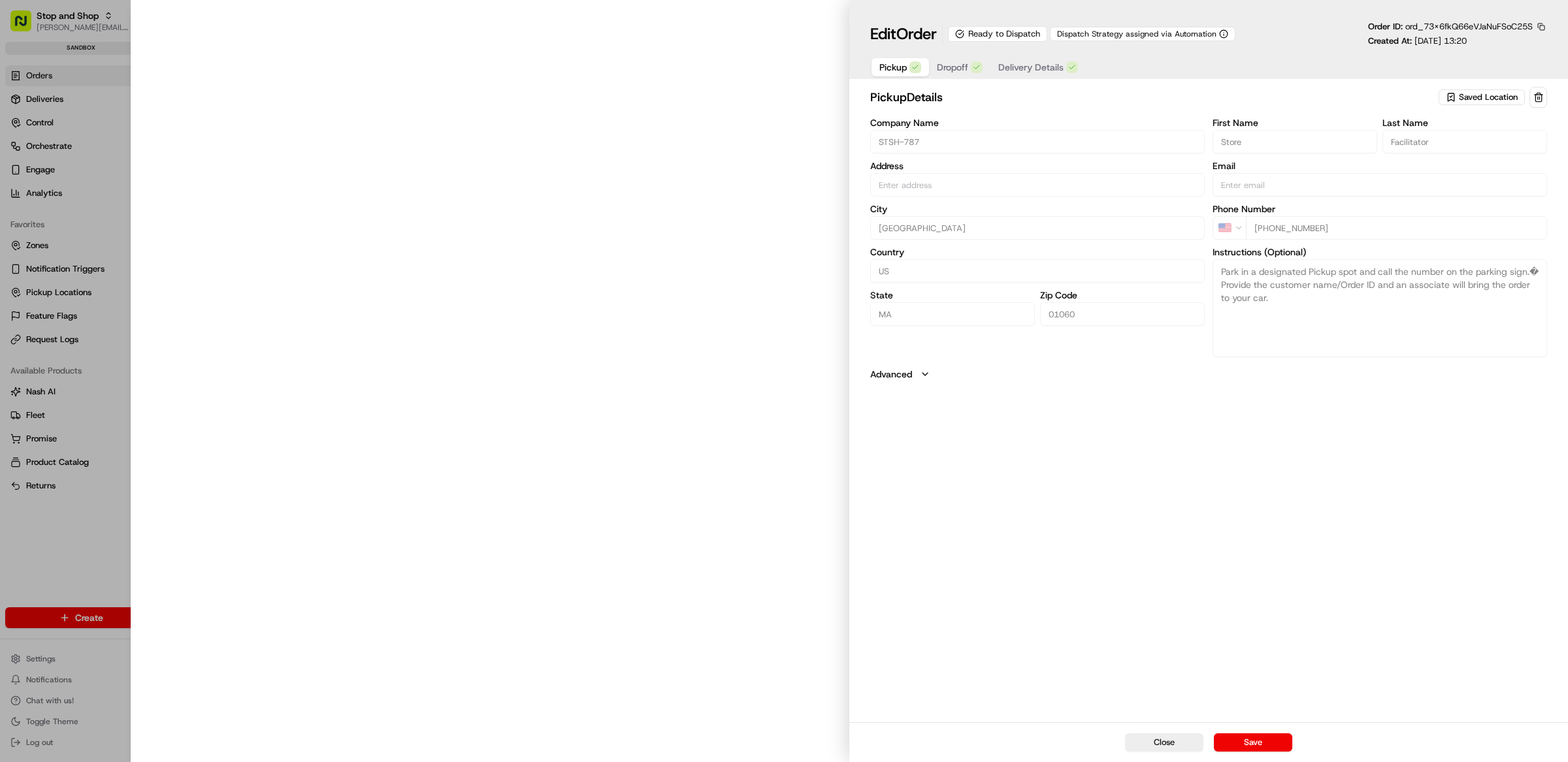
type input "228 King St, Northampton, MA 01060, US"
click at [1007, 61] on button "Delivery Details" at bounding box center [1037, 67] width 95 height 18
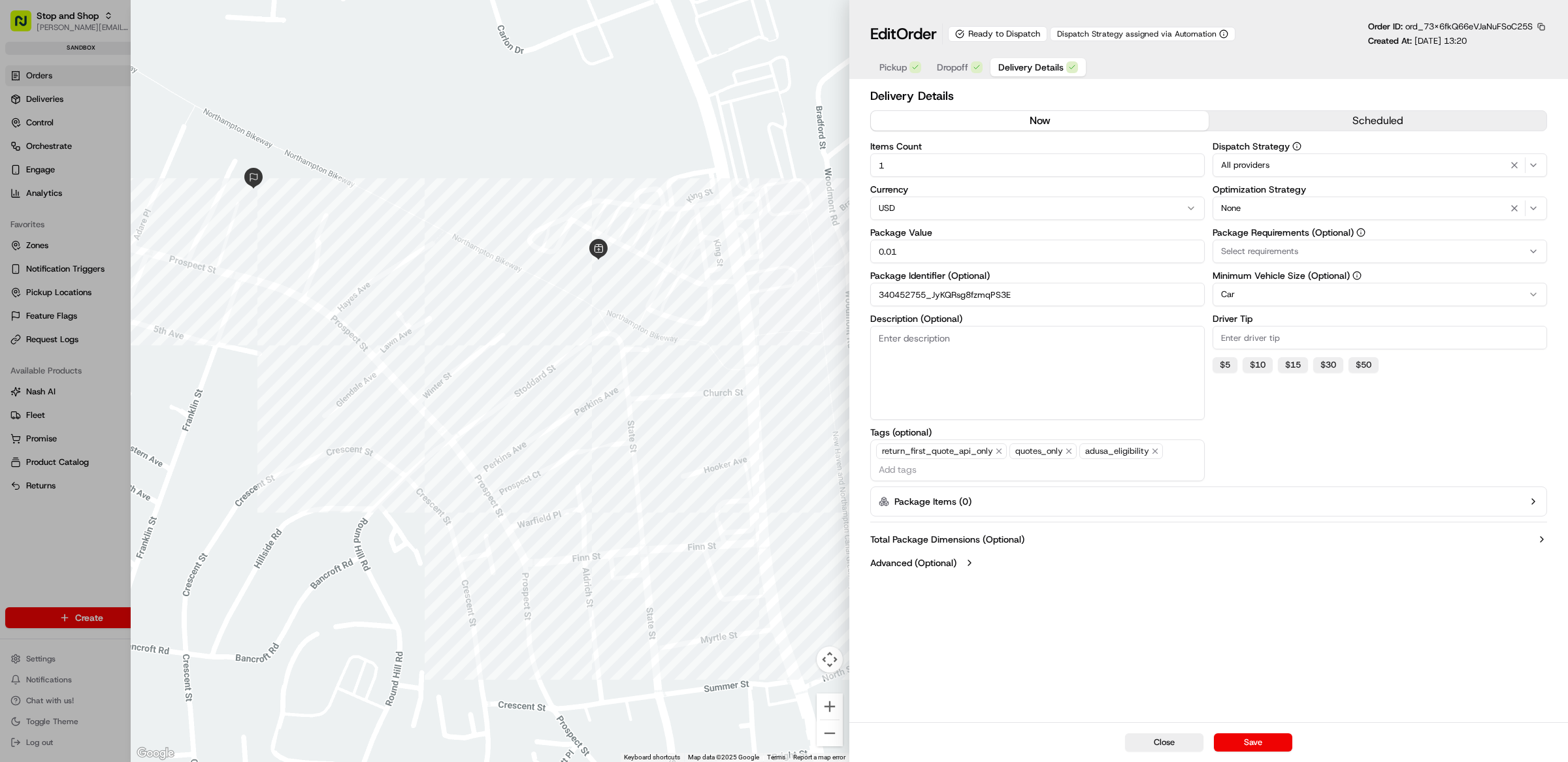
click at [964, 69] on span "Dropoff" at bounding box center [952, 67] width 31 height 13
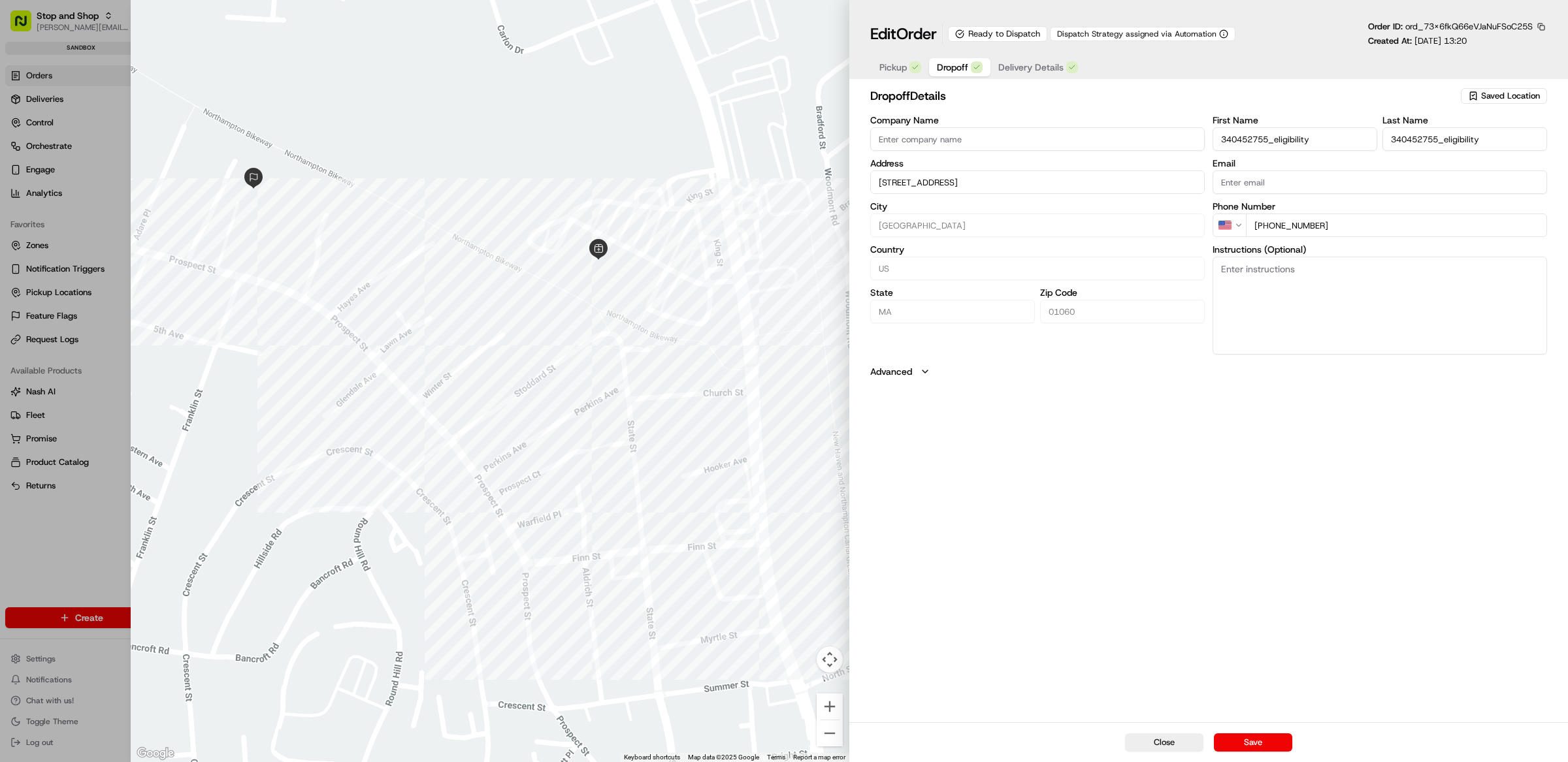
click at [922, 68] on button "Pickup" at bounding box center [900, 67] width 57 height 18
click at [1543, 27] on button "button" at bounding box center [1541, 27] width 12 height 12
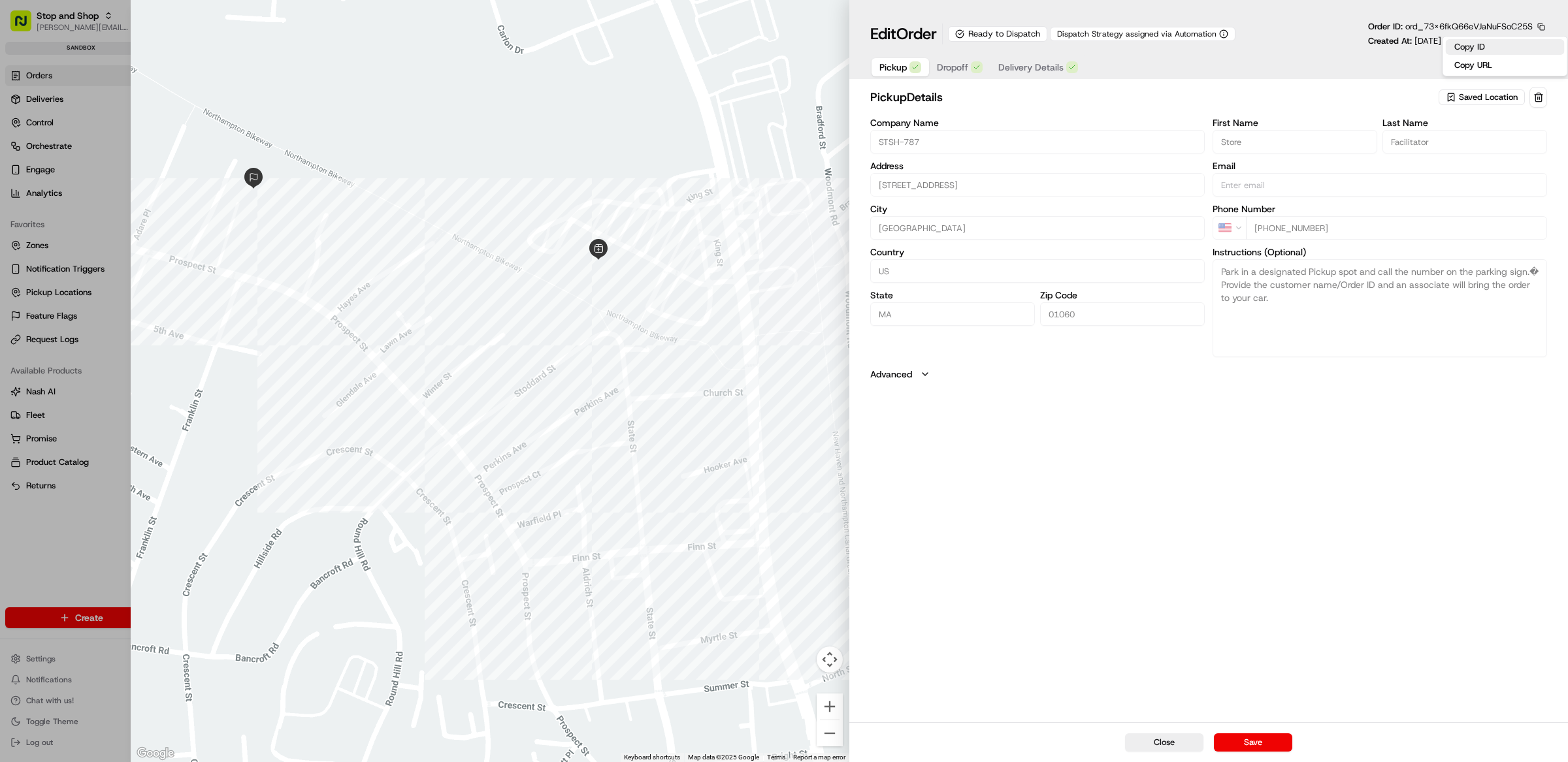
click at [1484, 48] on button "Copy ID" at bounding box center [1505, 47] width 119 height 16
